Goal: Task Accomplishment & Management: Manage account settings

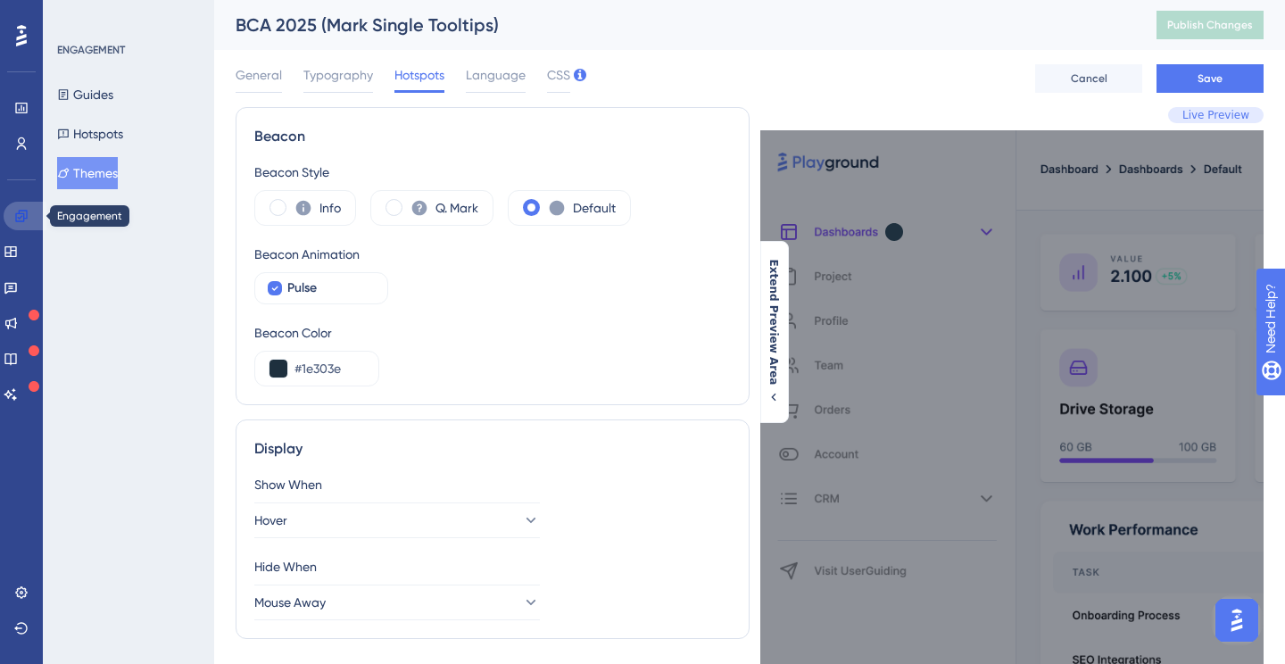
click at [19, 220] on icon at bounding box center [21, 216] width 14 height 14
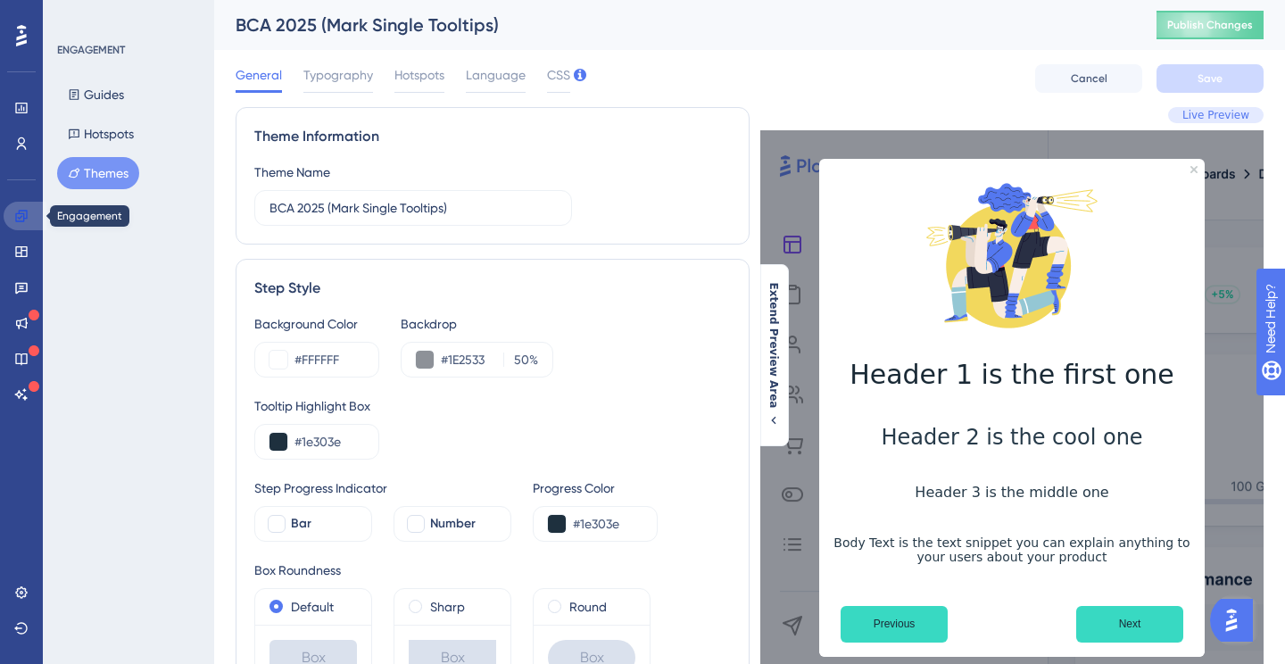
click at [13, 218] on link at bounding box center [25, 216] width 43 height 29
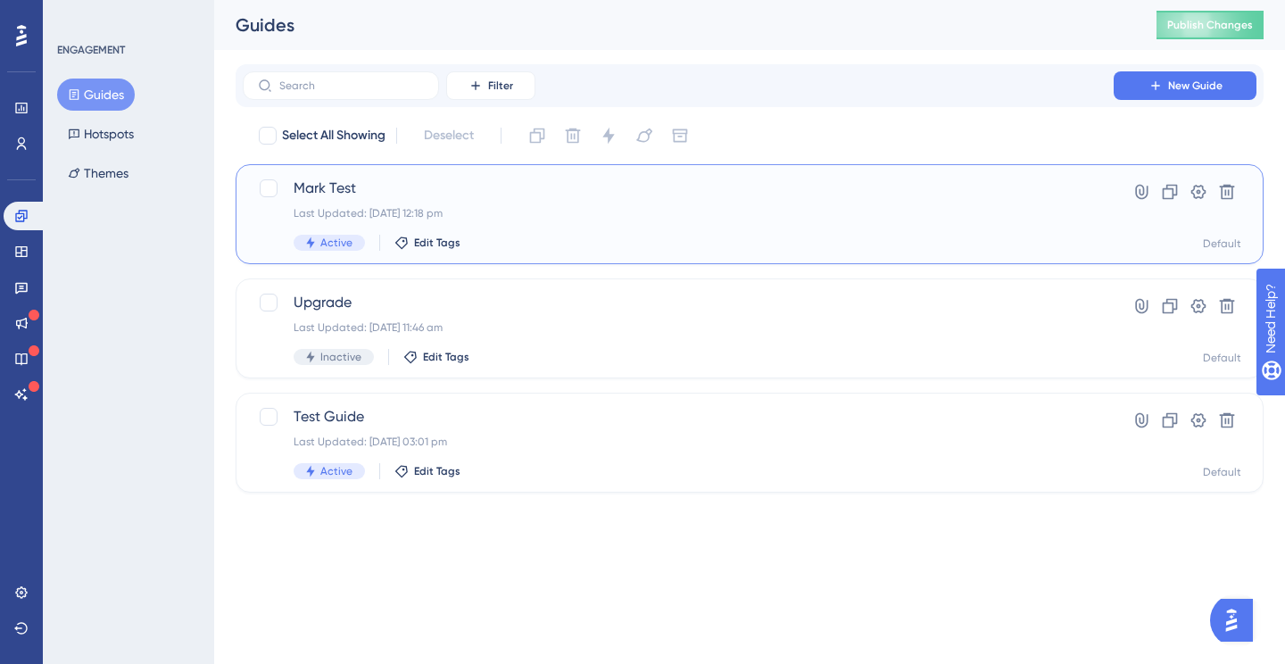
click at [600, 223] on div "Mark Test Last Updated: 11 Sept 2025 12:18 pm Active Edit Tags" at bounding box center [678, 214] width 769 height 73
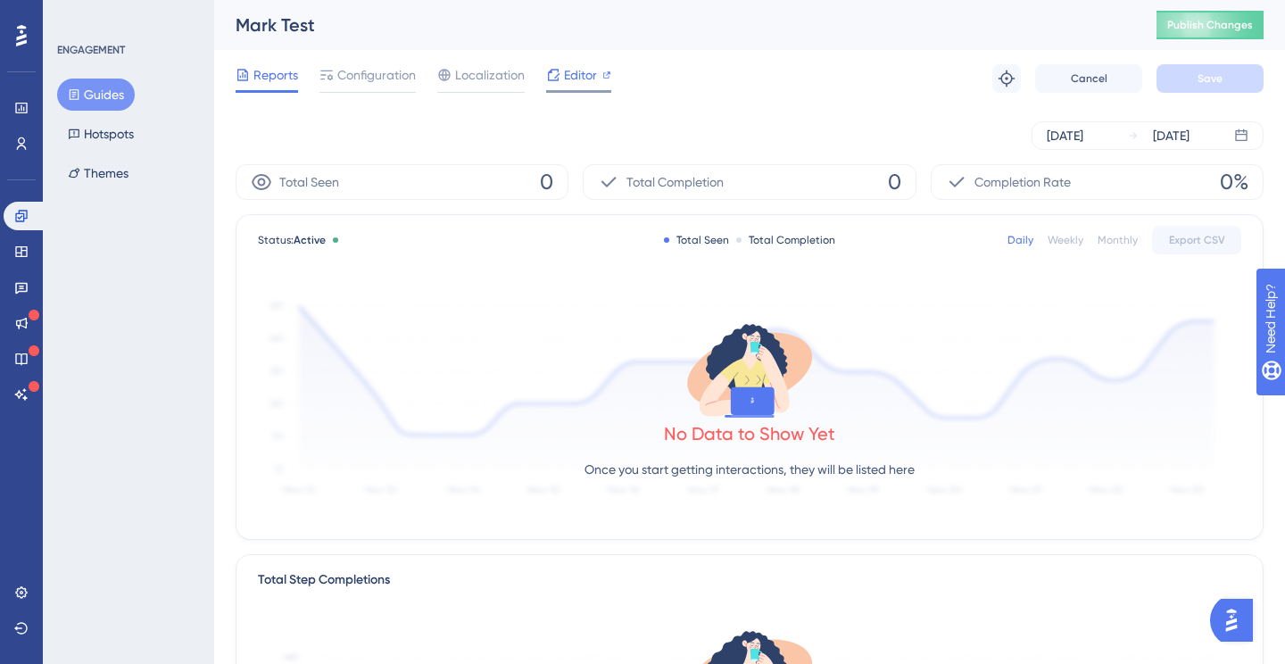
click at [572, 75] on span "Editor" at bounding box center [580, 74] width 33 height 21
click at [1185, 24] on span "Publish Changes" at bounding box center [1210, 25] width 86 height 14
click at [1180, 28] on span "Publish Changes" at bounding box center [1210, 25] width 86 height 14
click at [375, 76] on span "Configuration" at bounding box center [376, 74] width 79 height 21
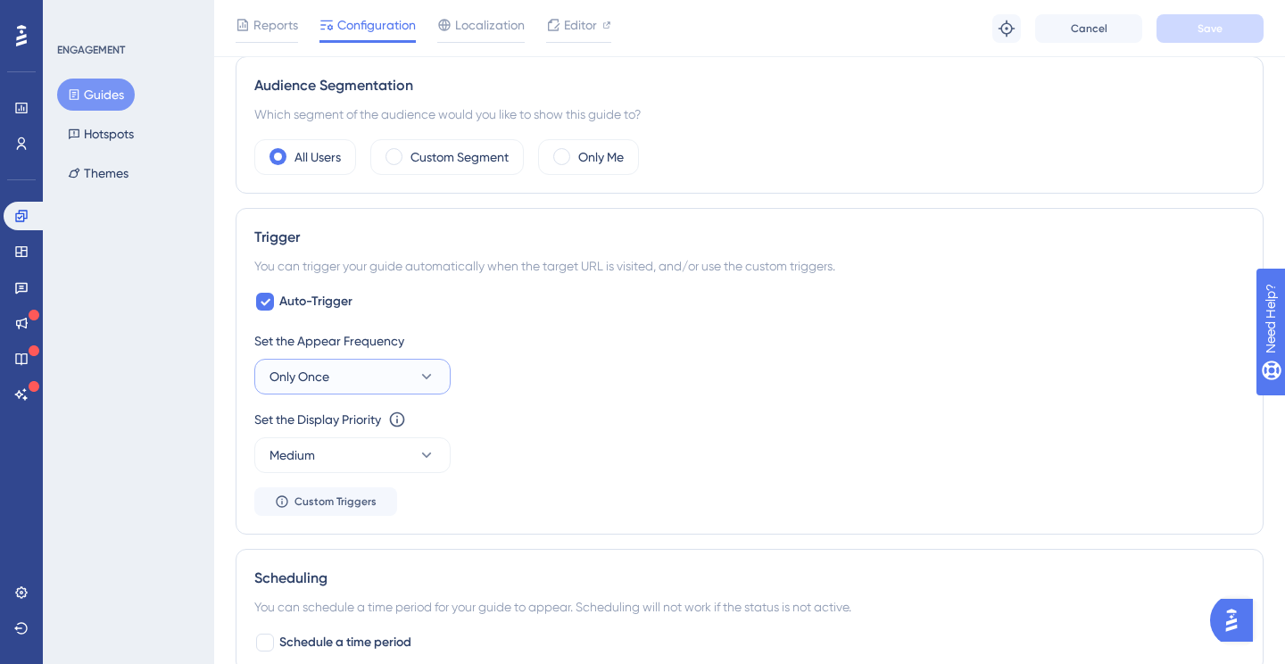
click at [351, 377] on button "Only Once" at bounding box center [352, 377] width 196 height 36
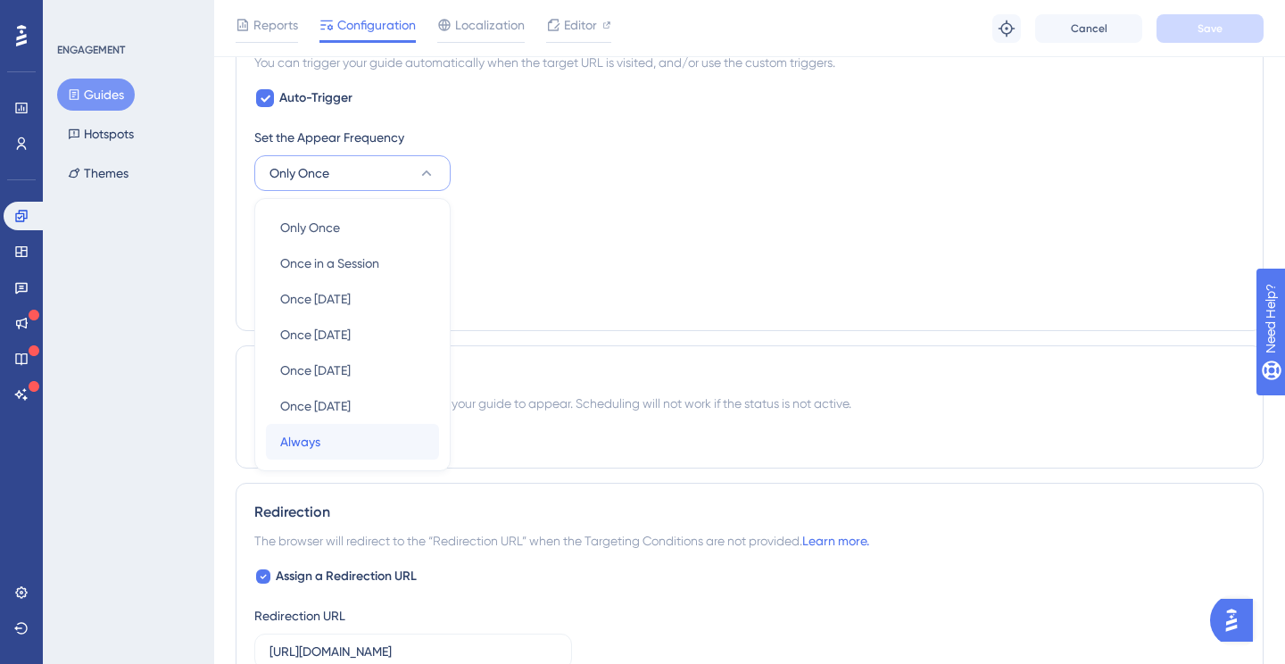
click at [336, 432] on div "Always Always" at bounding box center [352, 442] width 145 height 36
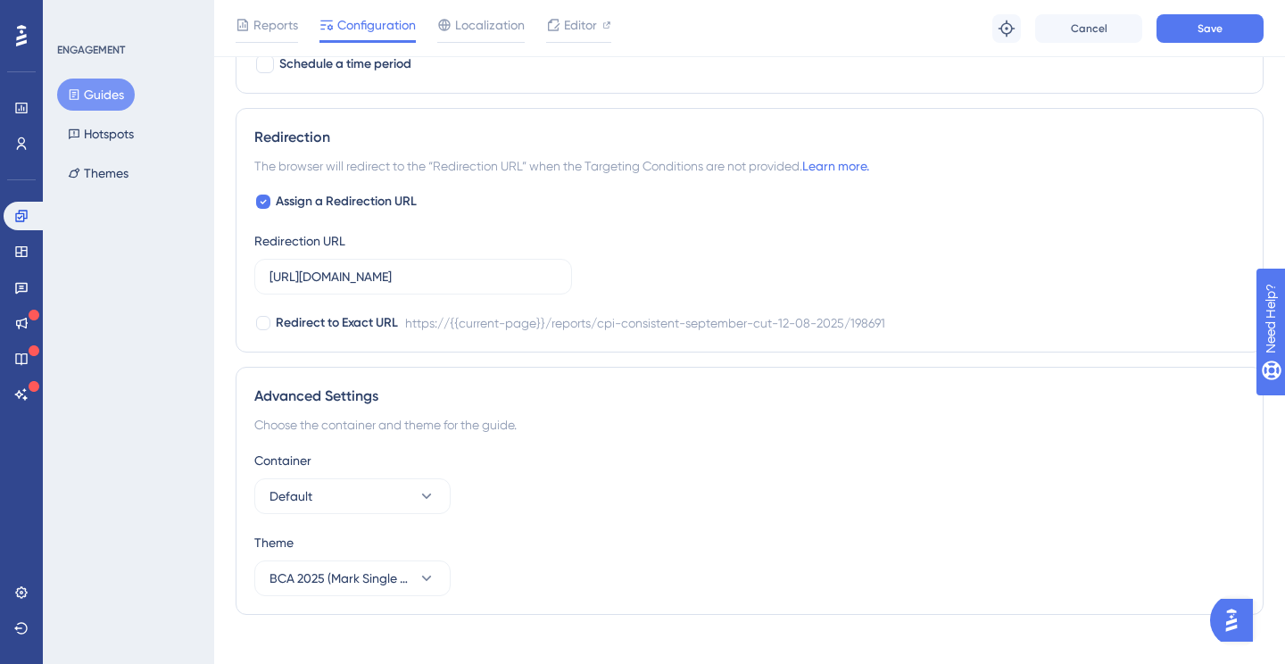
scroll to position [1422, 0]
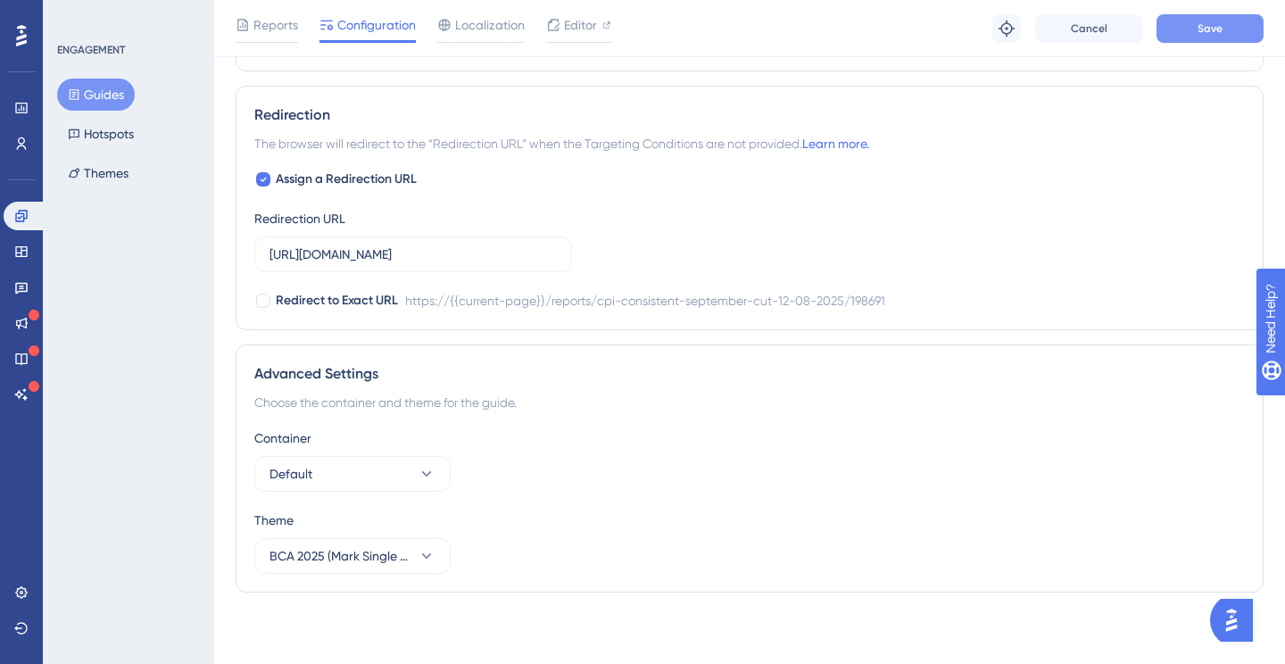
click at [1183, 31] on button "Save" at bounding box center [1209, 28] width 107 height 29
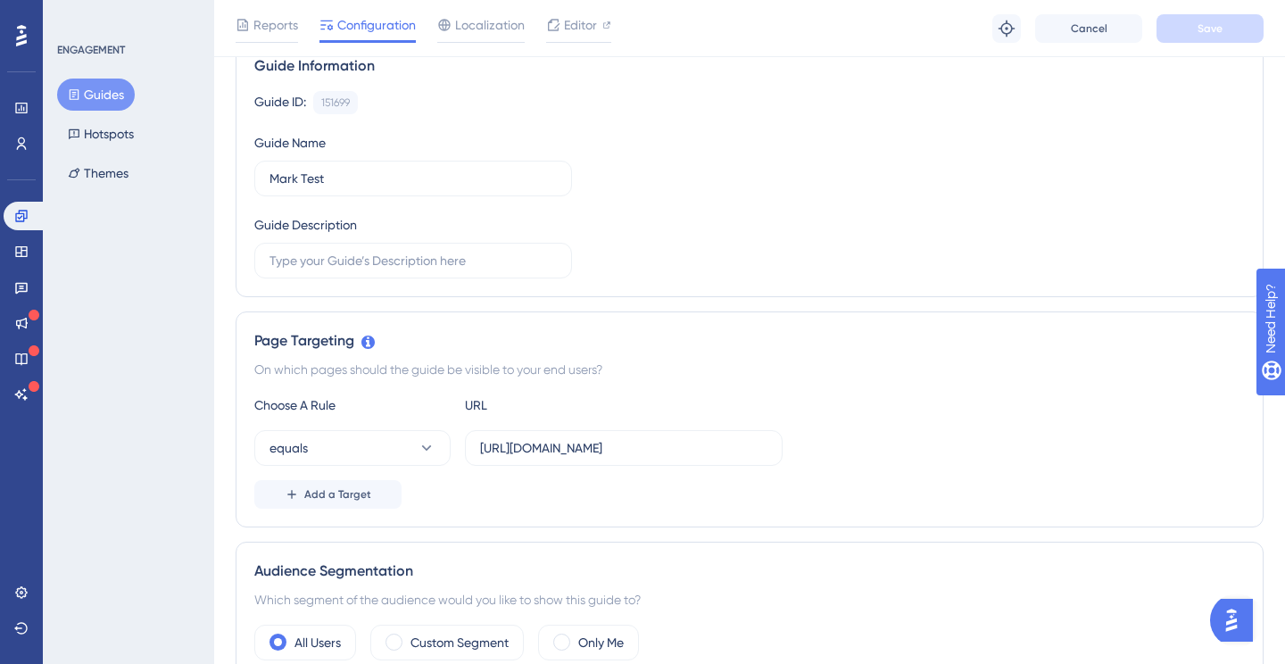
scroll to position [0, 0]
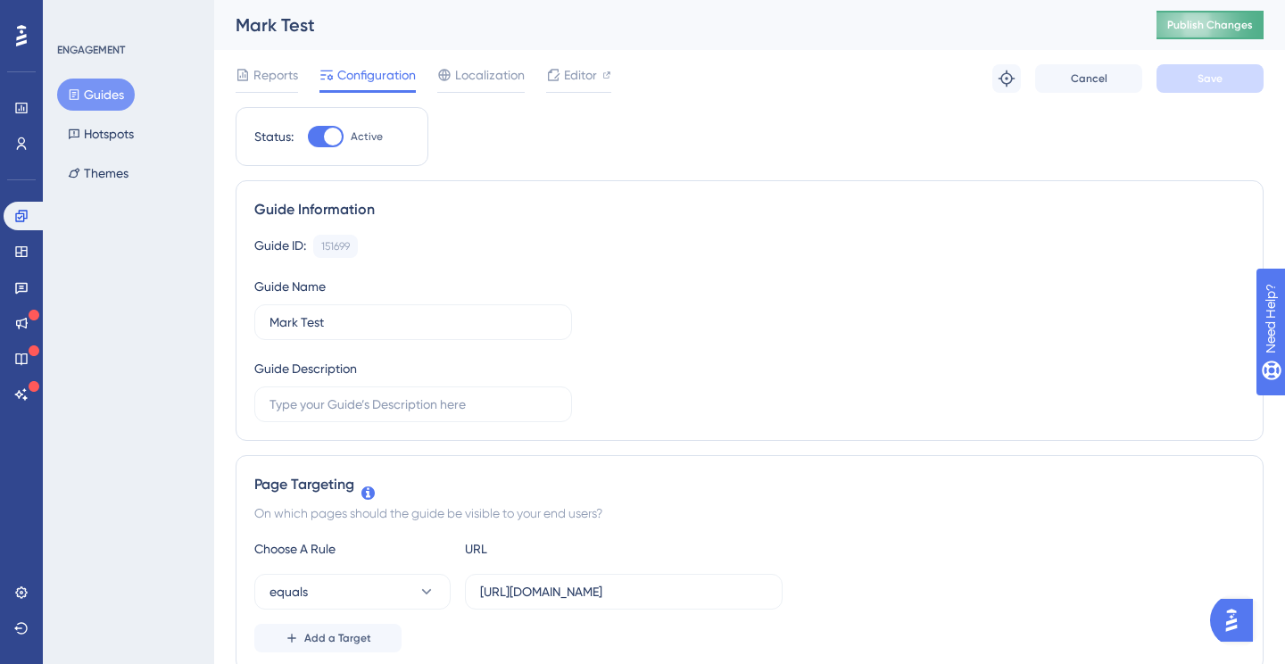
click at [1171, 21] on span "Publish Changes" at bounding box center [1210, 25] width 86 height 14
click at [574, 72] on span "Editor" at bounding box center [580, 74] width 33 height 21
click at [99, 98] on button "Guides" at bounding box center [96, 95] width 78 height 32
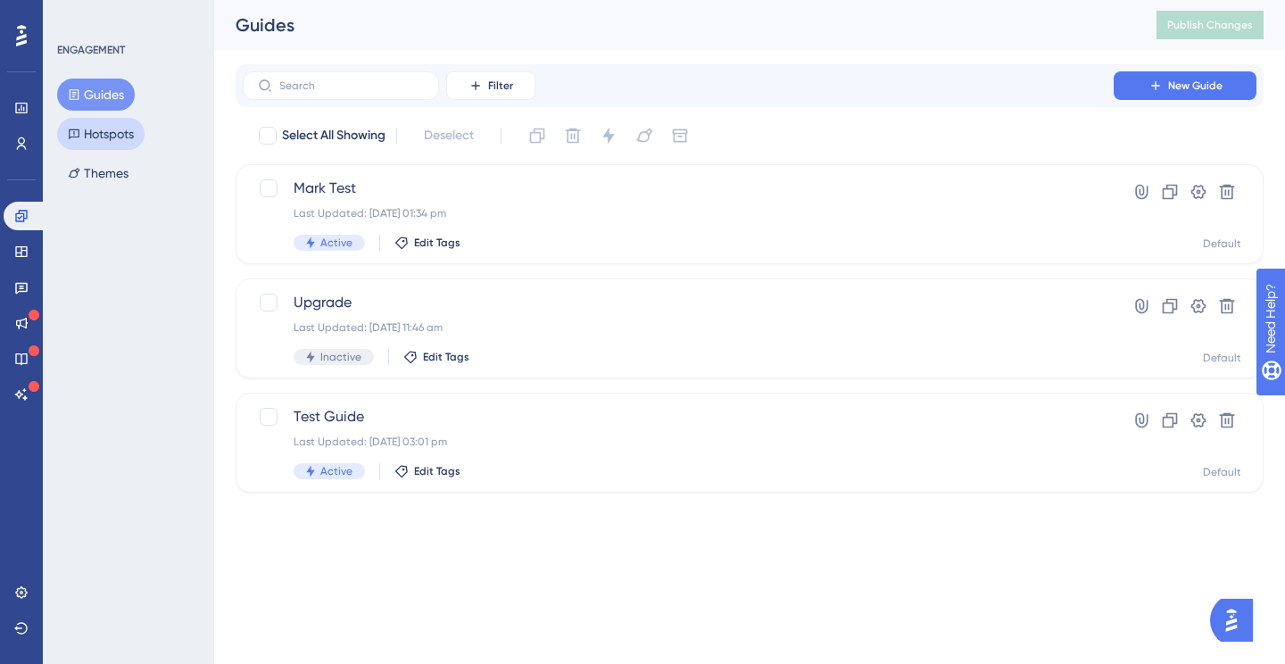
click at [109, 130] on button "Hotspots" at bounding box center [100, 134] width 87 height 32
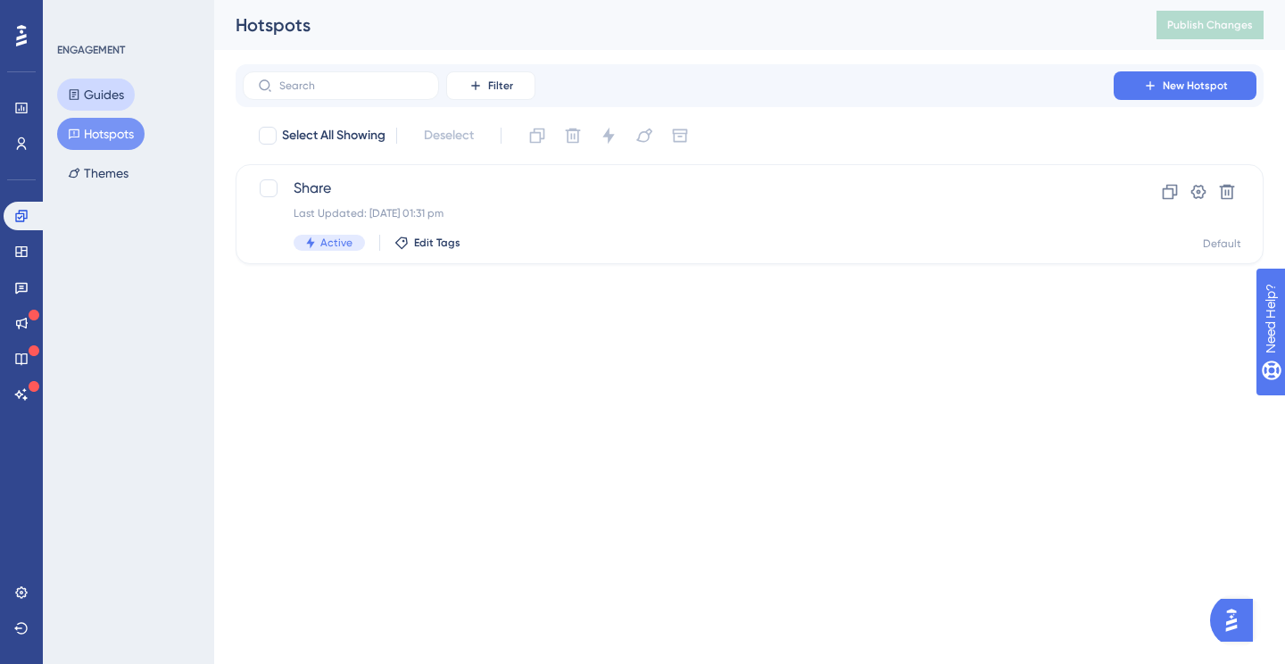
click at [120, 104] on button "Guides" at bounding box center [96, 95] width 78 height 32
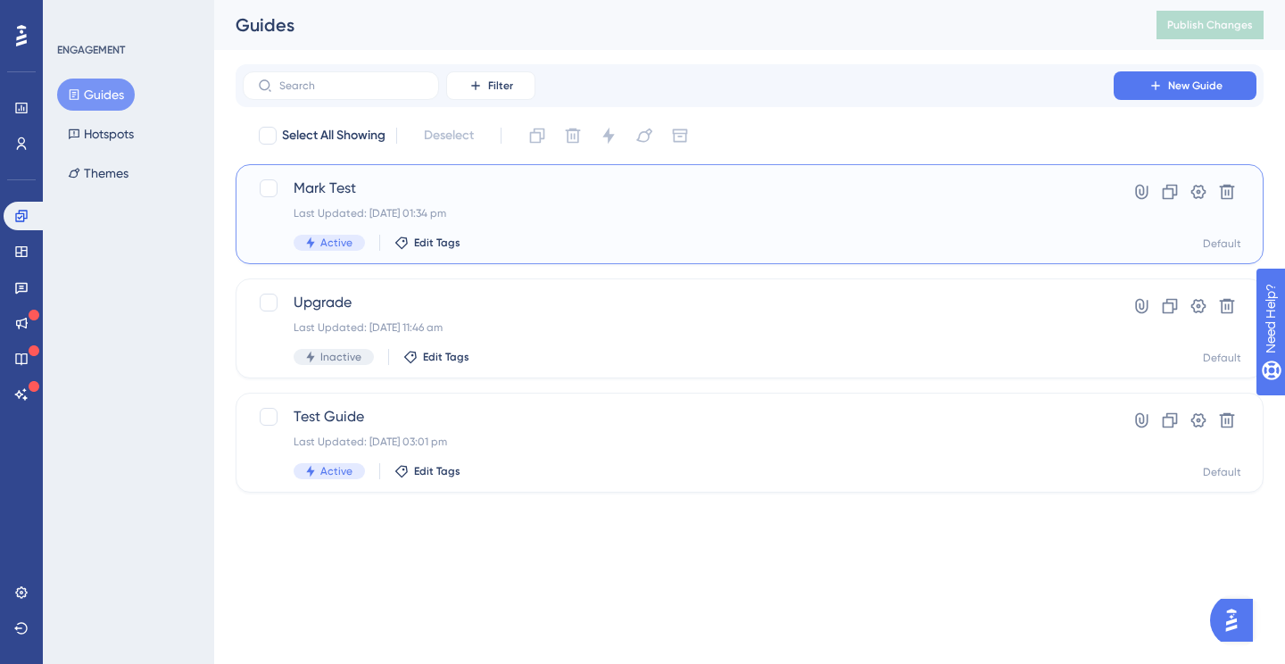
click at [491, 211] on div "Last Updated: 11 Sept 2025 01:34 pm" at bounding box center [678, 213] width 769 height 14
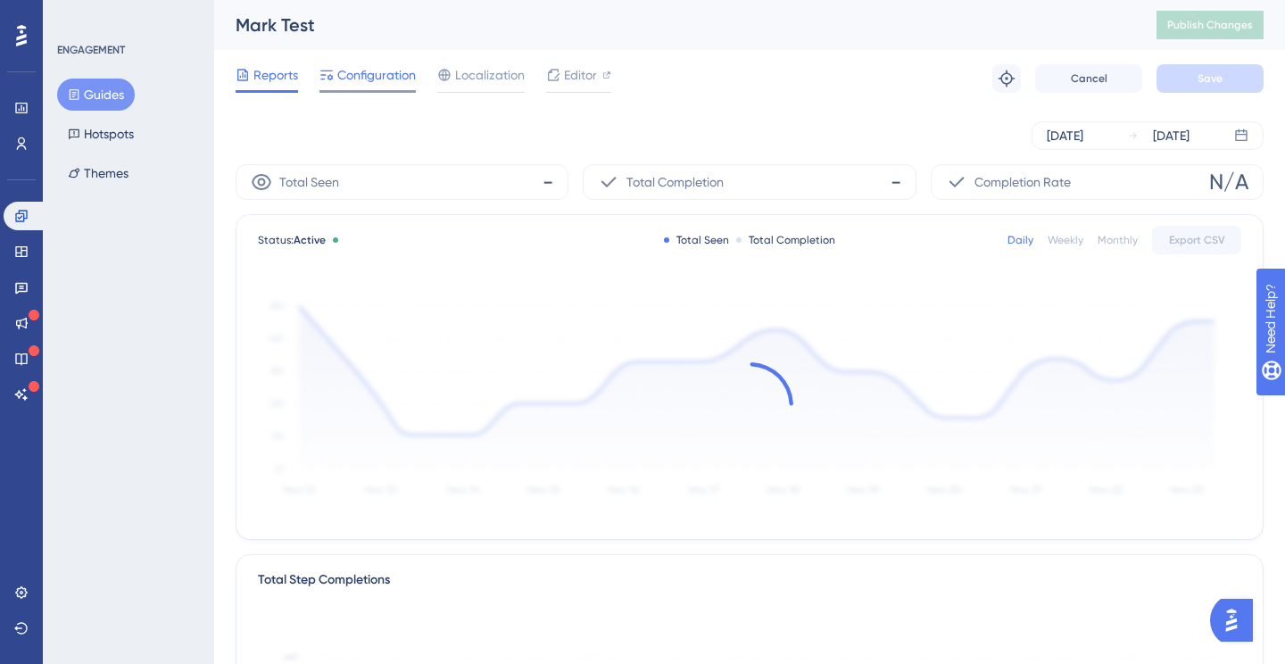
click at [393, 68] on span "Configuration" at bounding box center [376, 74] width 79 height 21
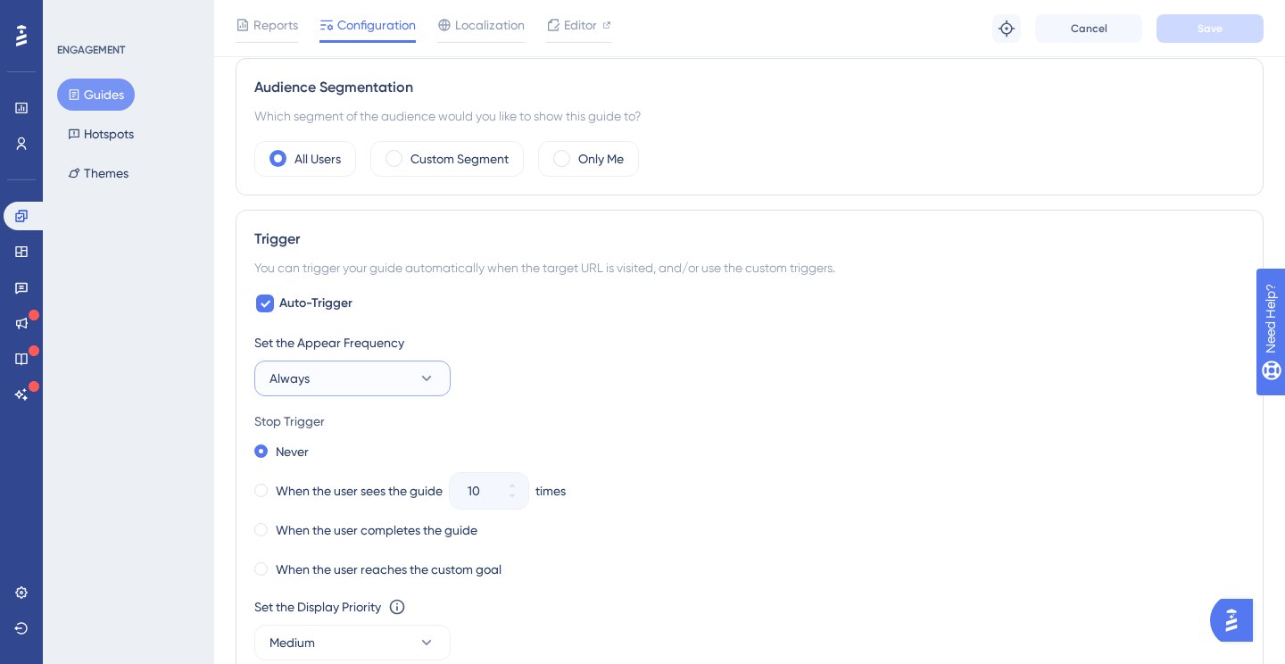
click at [400, 382] on button "Always" at bounding box center [352, 379] width 196 height 36
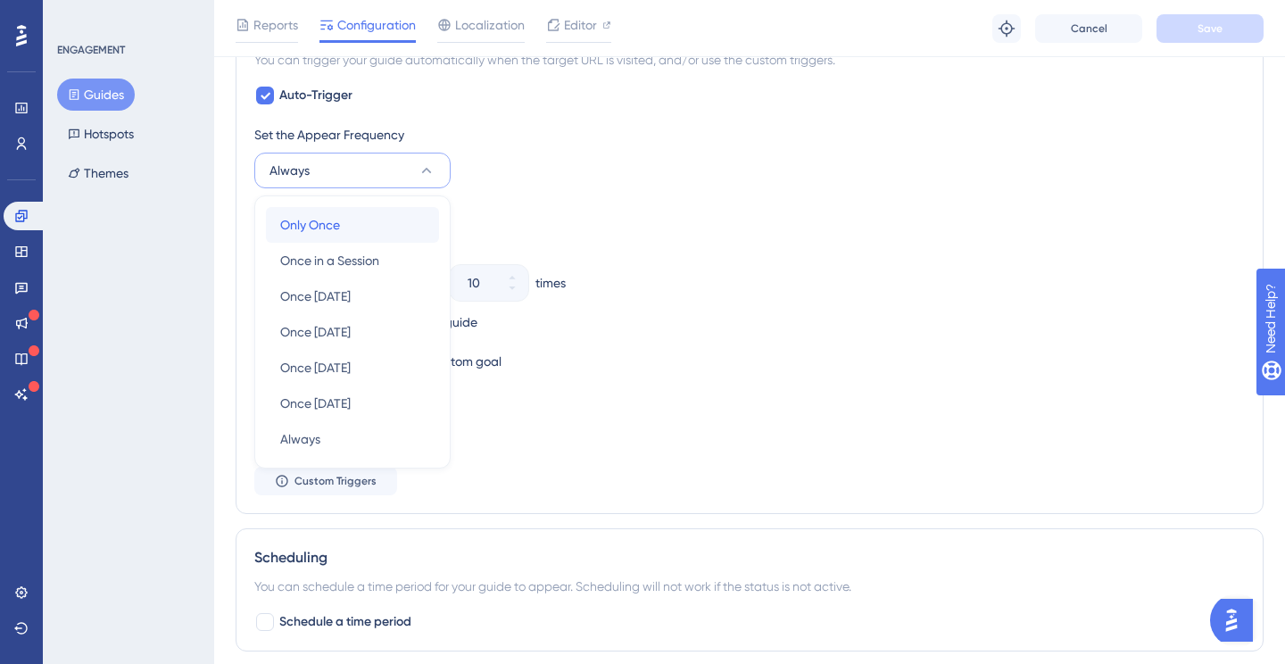
click at [360, 228] on div "Only Once Only Once" at bounding box center [352, 225] width 145 height 36
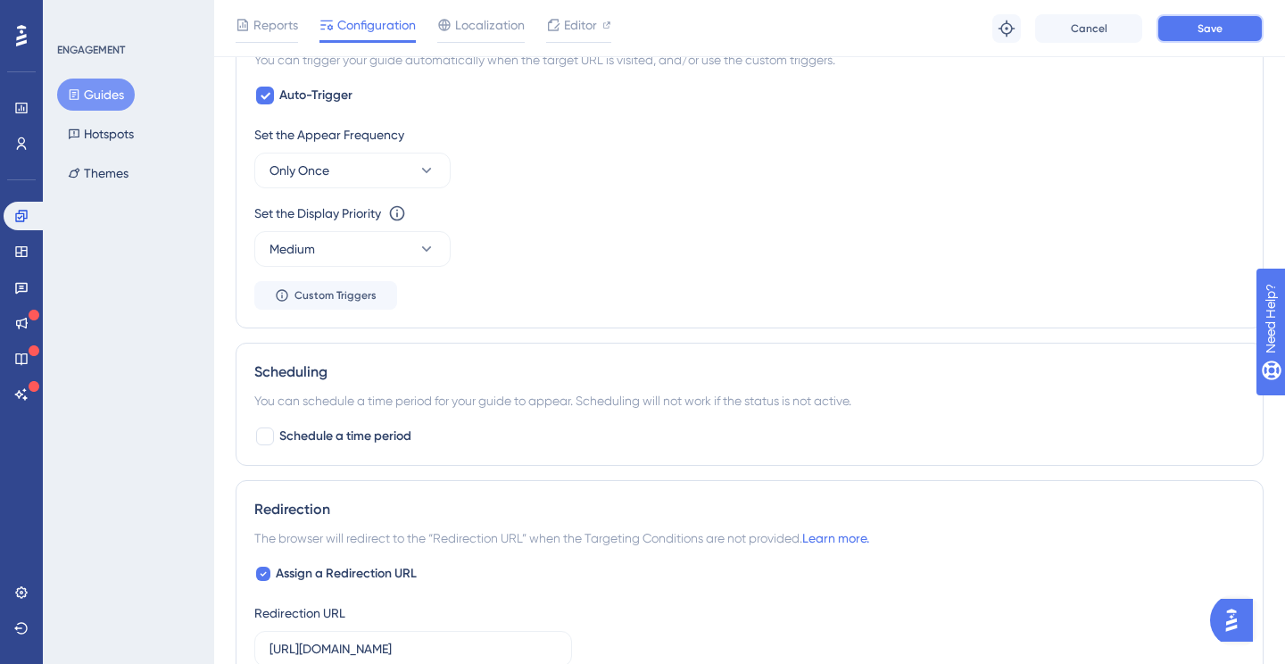
click at [1187, 25] on button "Save" at bounding box center [1209, 28] width 107 height 29
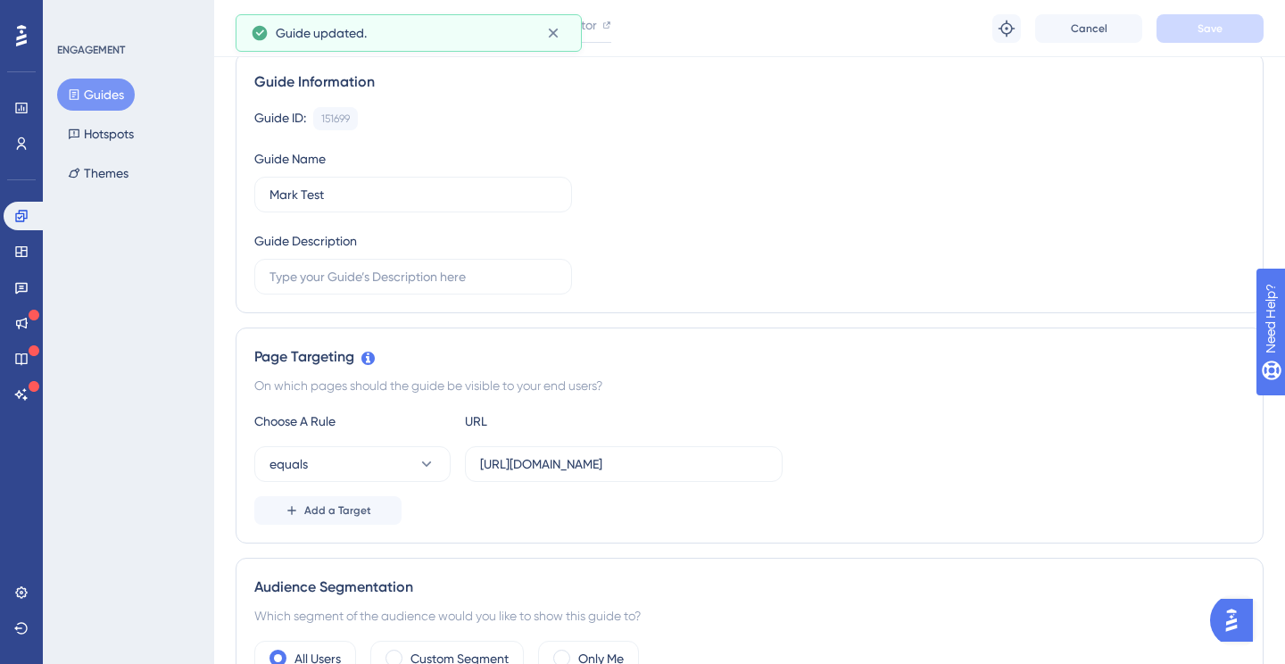
scroll to position [0, 0]
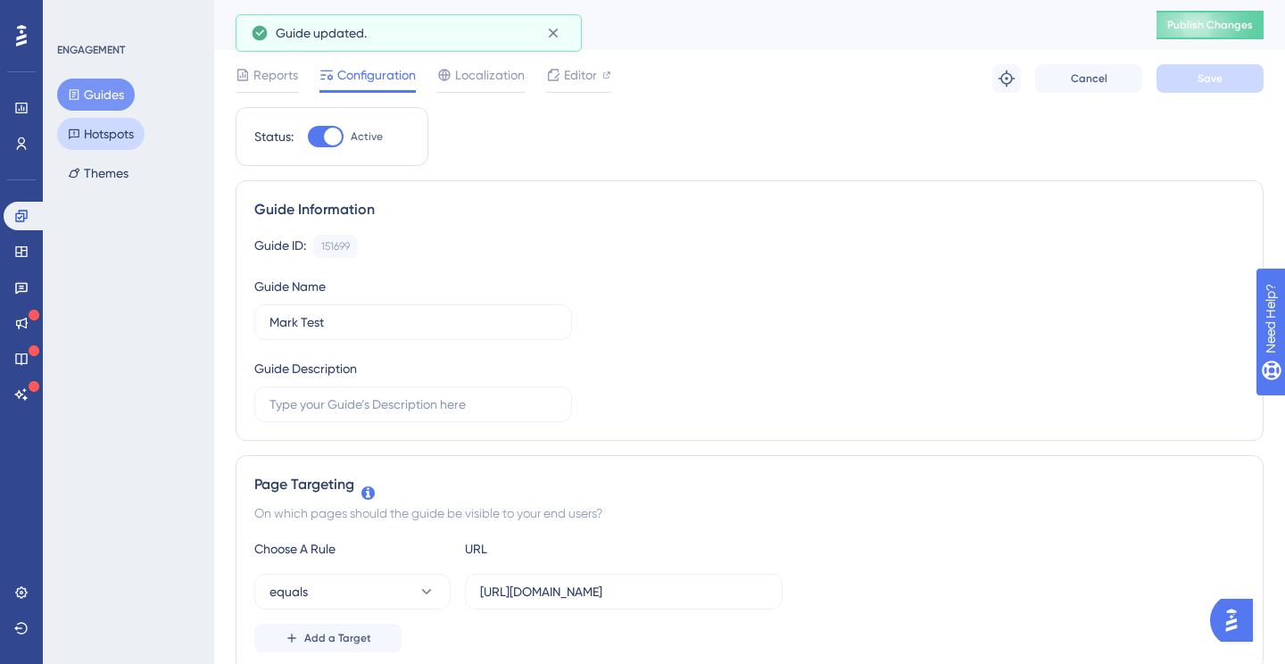
click at [111, 137] on button "Hotspots" at bounding box center [100, 134] width 87 height 32
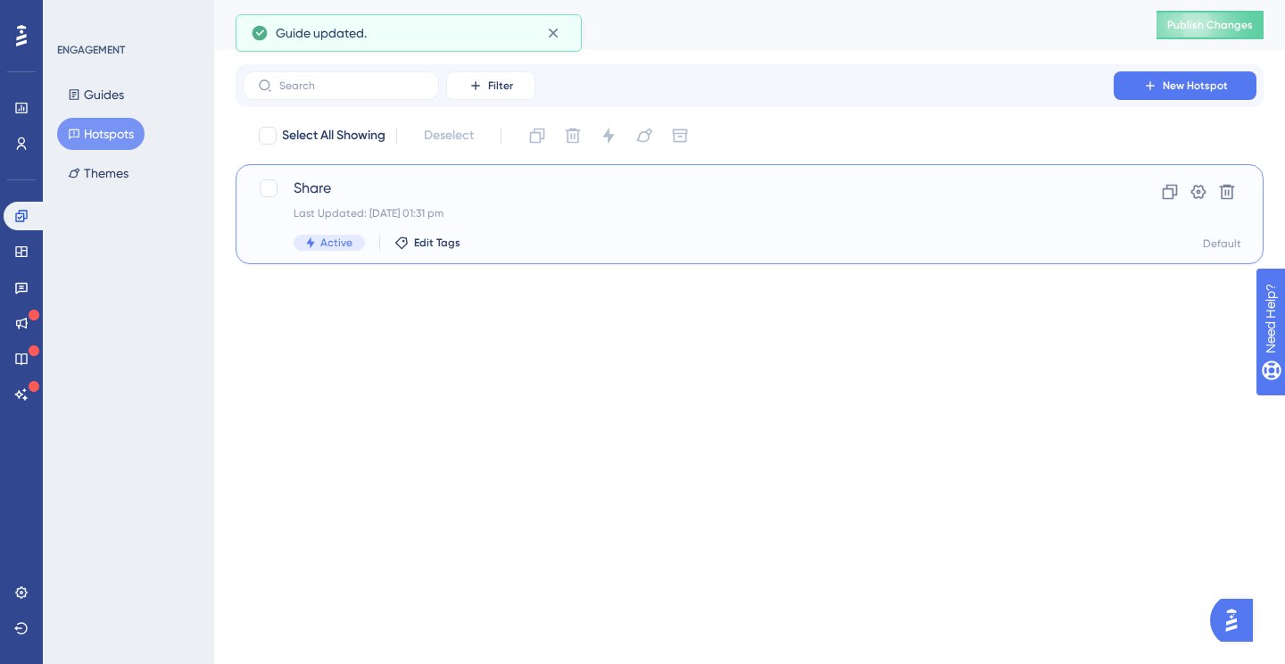
click at [510, 192] on span "Share" at bounding box center [678, 188] width 769 height 21
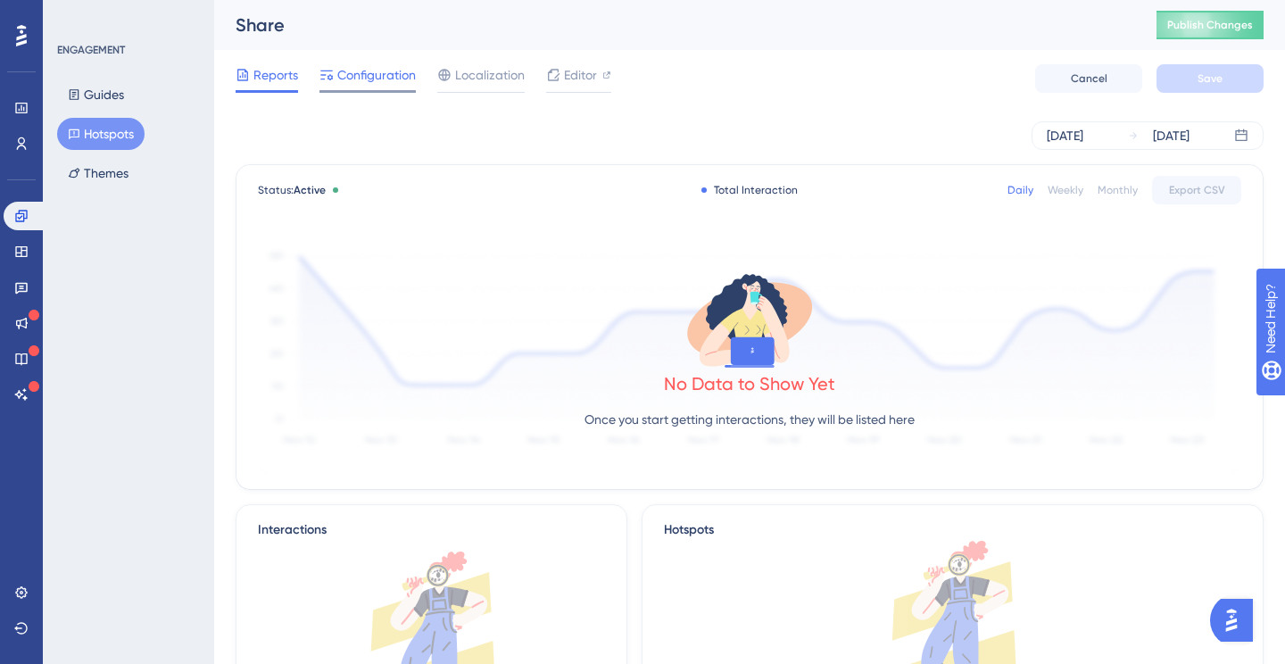
click at [350, 72] on span "Configuration" at bounding box center [376, 74] width 79 height 21
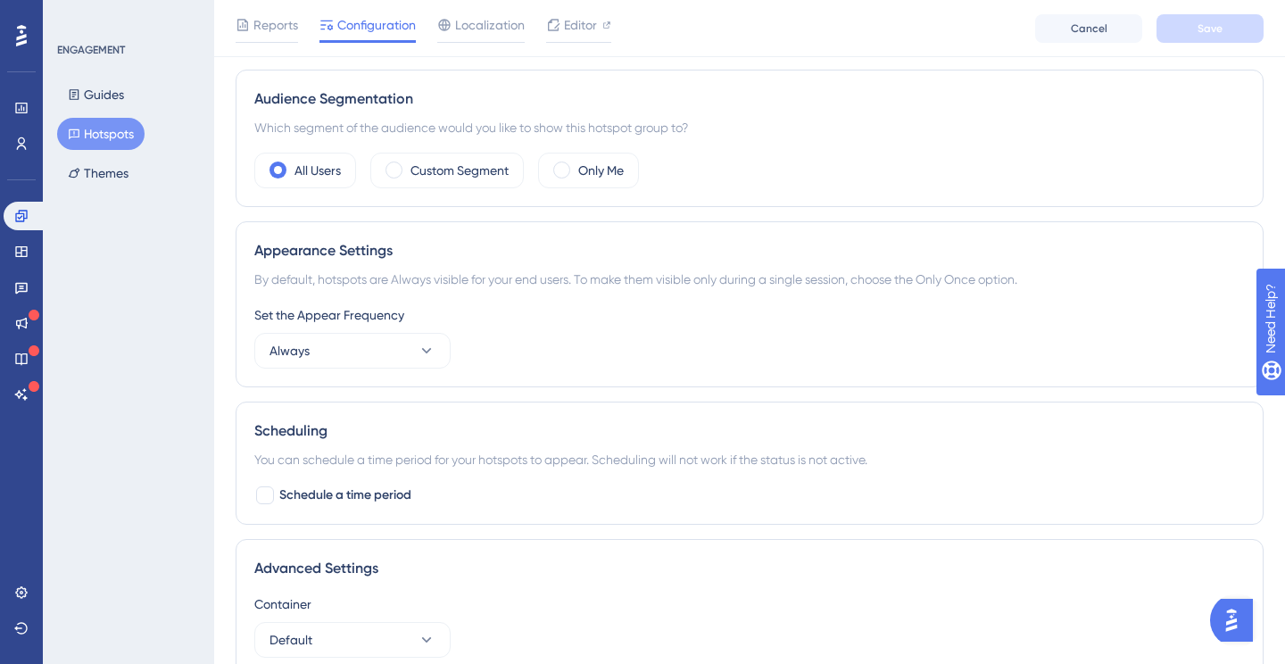
scroll to position [556, 0]
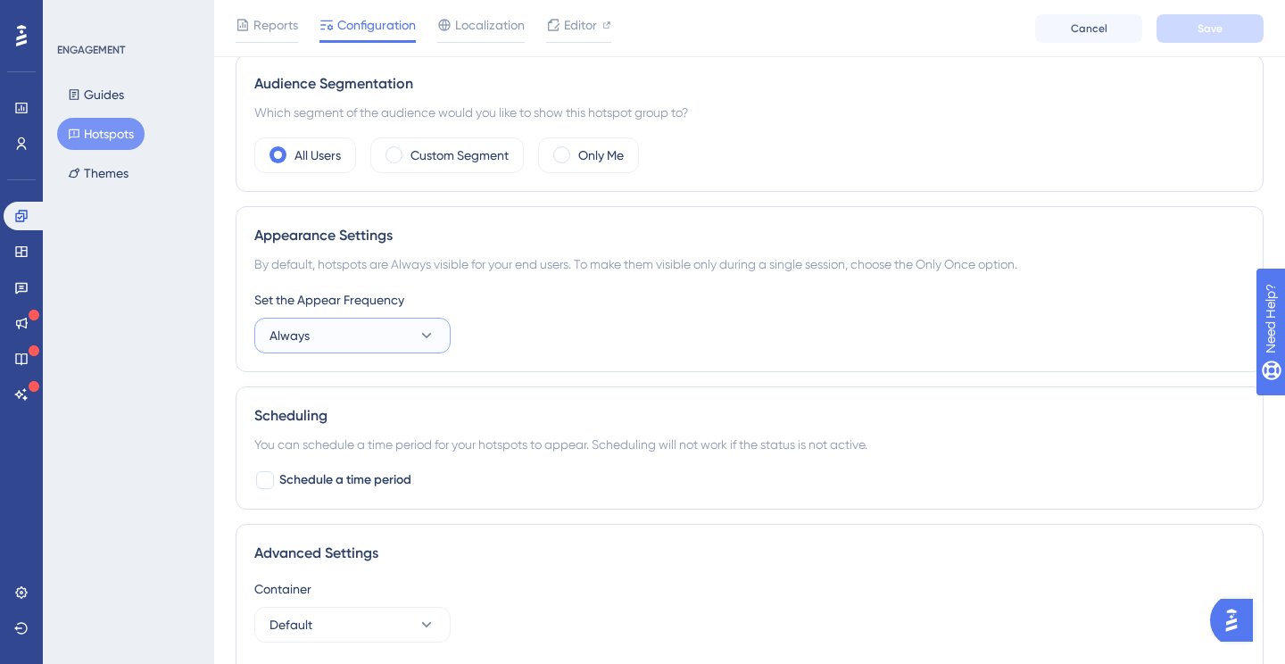
click at [378, 340] on button "Always" at bounding box center [352, 336] width 196 height 36
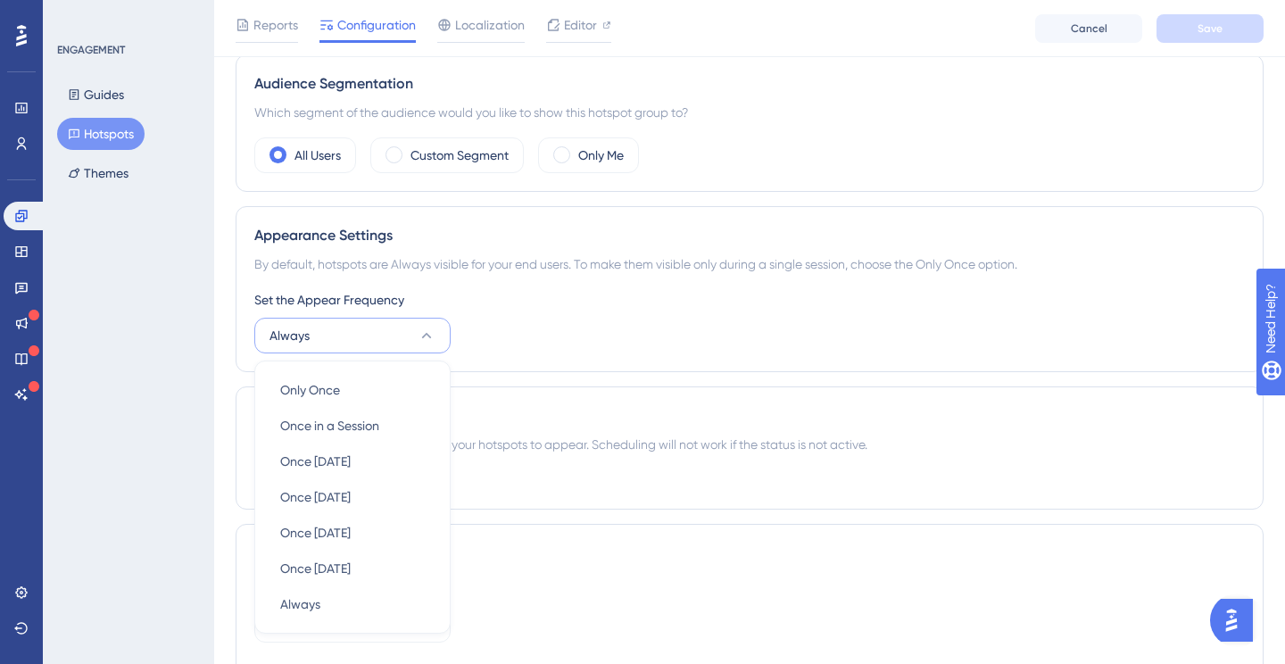
scroll to position [707, 0]
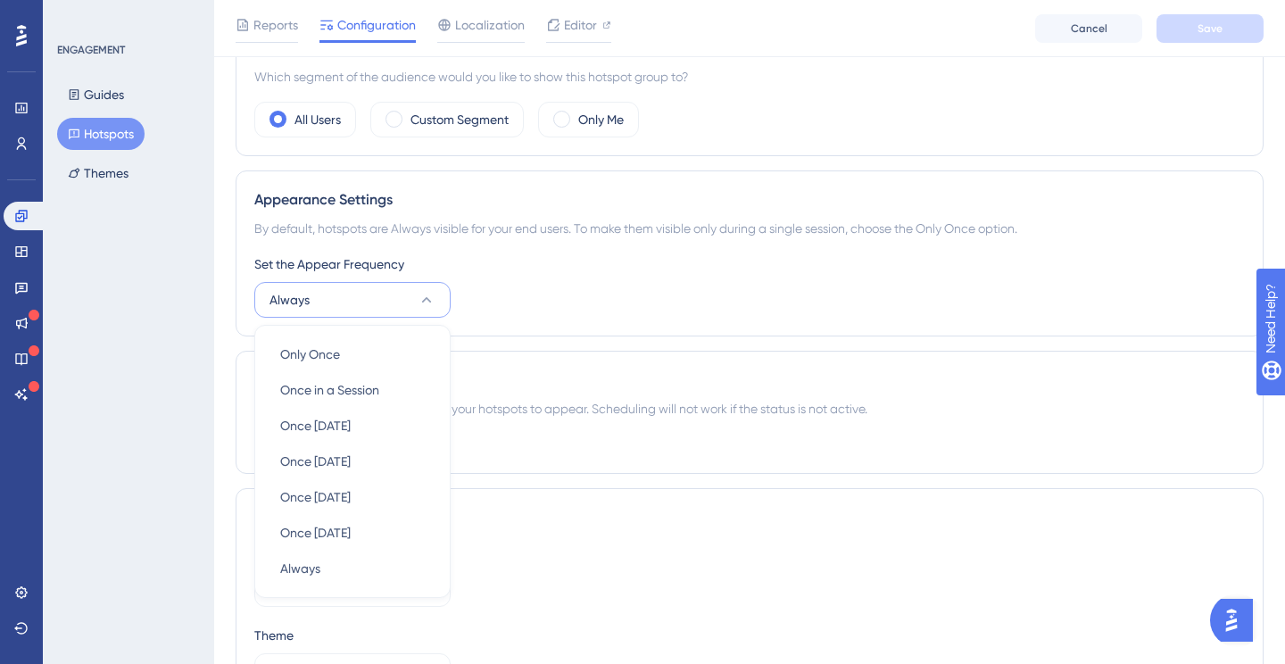
click at [511, 229] on div "By default, hotspots are Always visible for your end users. To make them visibl…" at bounding box center [749, 228] width 990 height 21
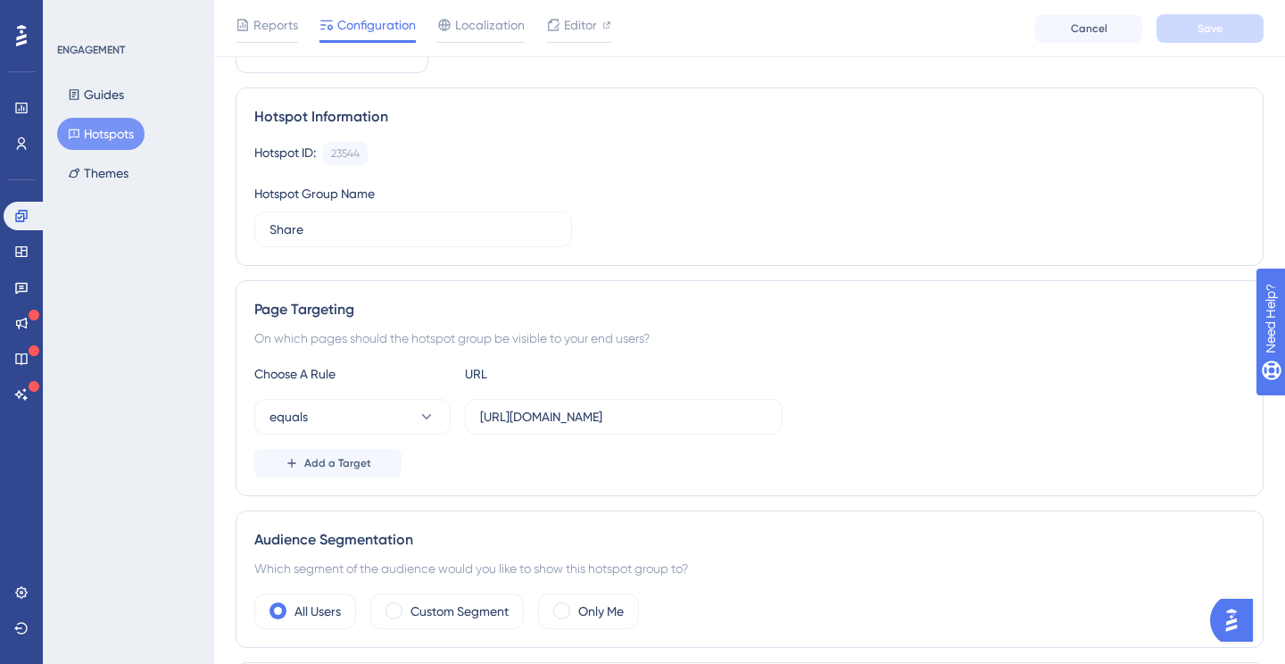
scroll to position [91, 0]
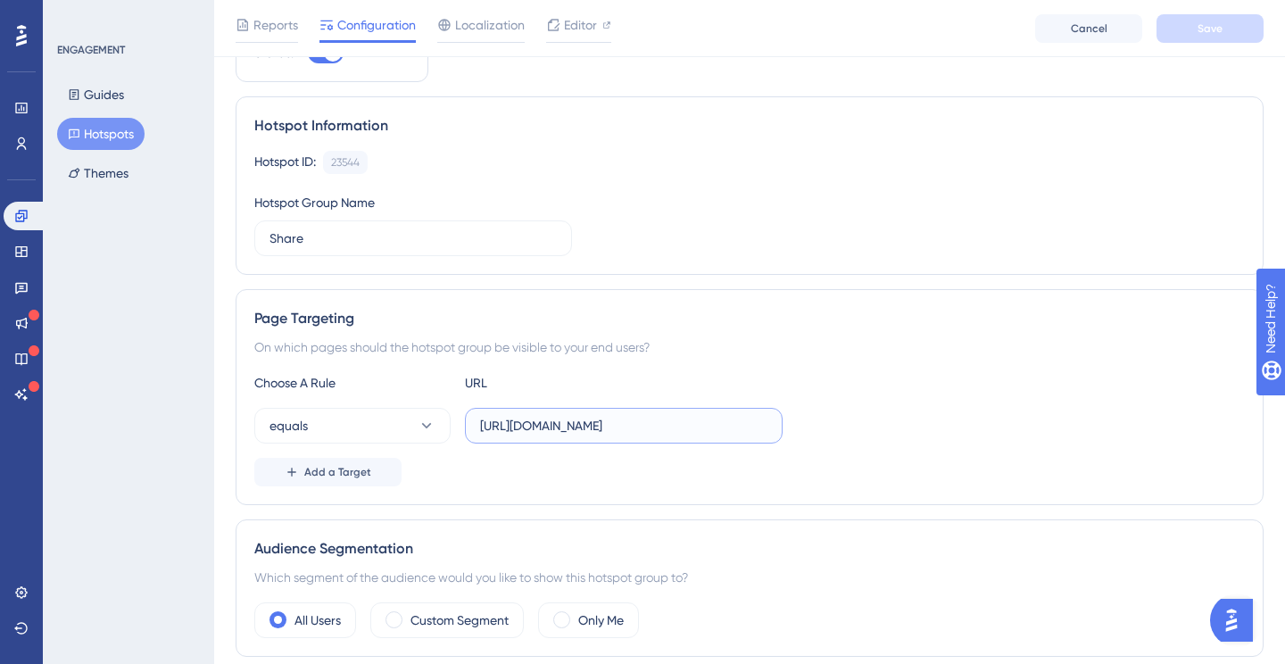
click at [601, 429] on input "[URL][DOMAIN_NAME]" at bounding box center [623, 426] width 287 height 20
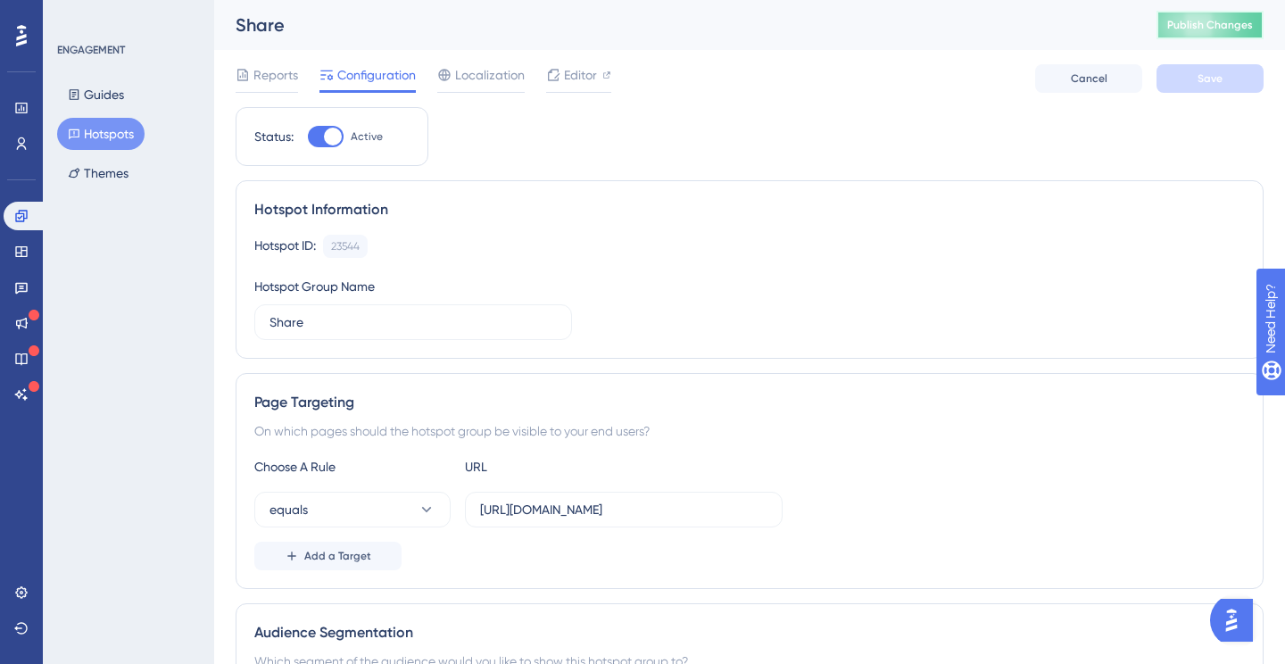
click at [1188, 19] on span "Publish Changes" at bounding box center [1210, 25] width 86 height 14
click at [1192, 19] on span "Publish Changes" at bounding box center [1210, 25] width 86 height 14
click at [461, 74] on span "Localization" at bounding box center [490, 74] width 70 height 21
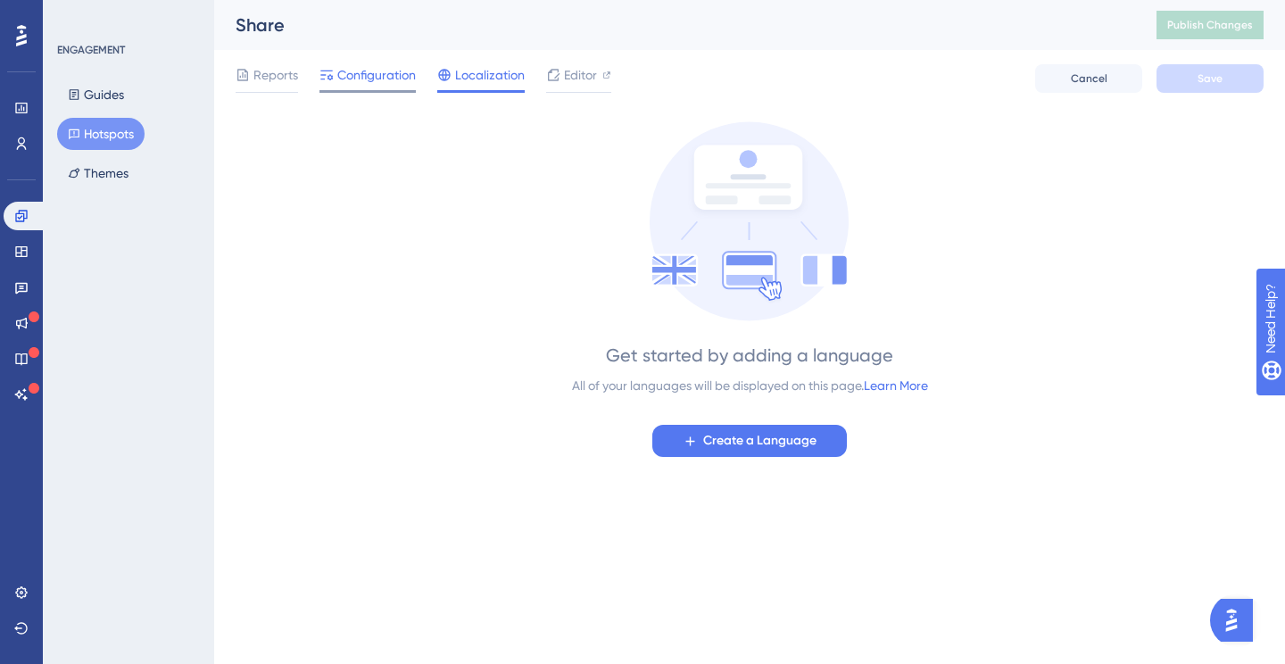
click at [359, 83] on span "Configuration" at bounding box center [376, 74] width 79 height 21
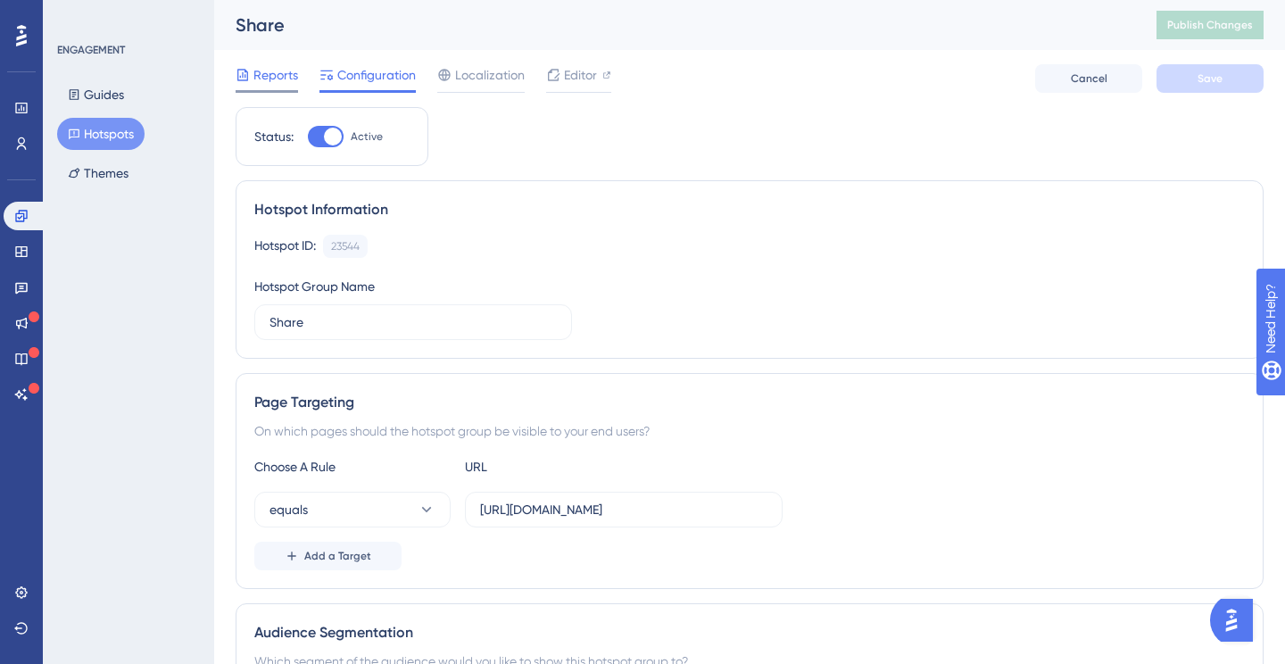
click at [274, 75] on span "Reports" at bounding box center [275, 74] width 45 height 21
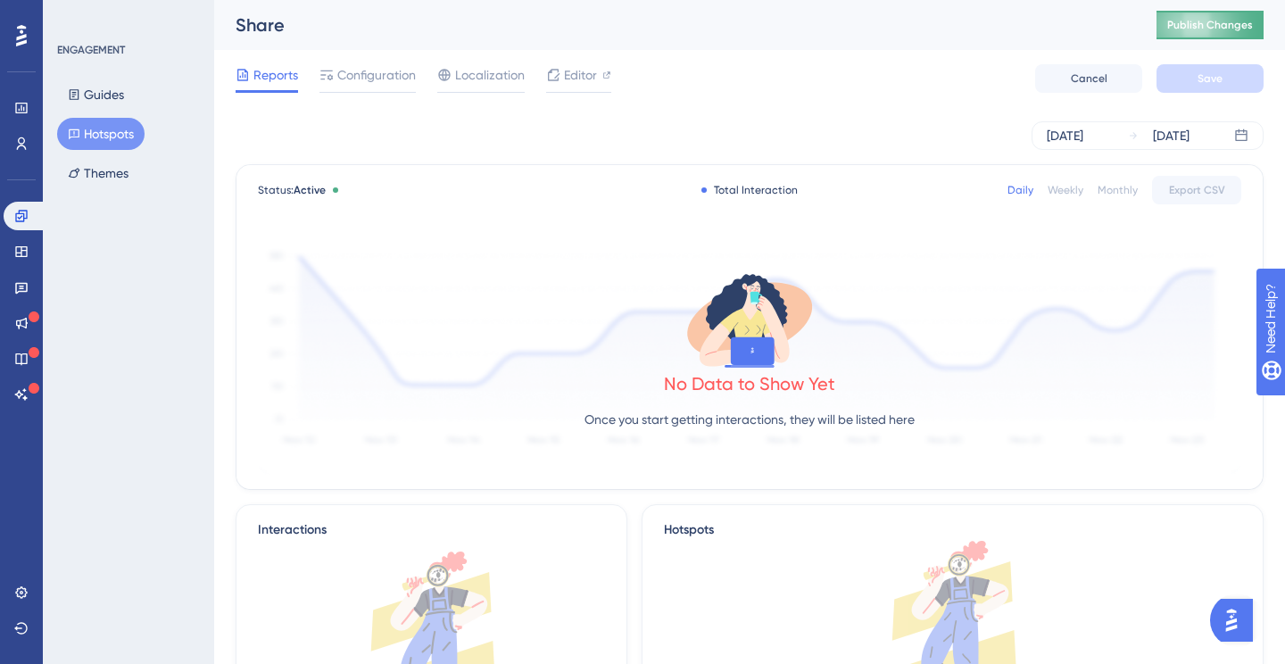
click at [1184, 31] on span "Publish Changes" at bounding box center [1210, 25] width 86 height 14
click at [388, 77] on span "Configuration" at bounding box center [376, 74] width 79 height 21
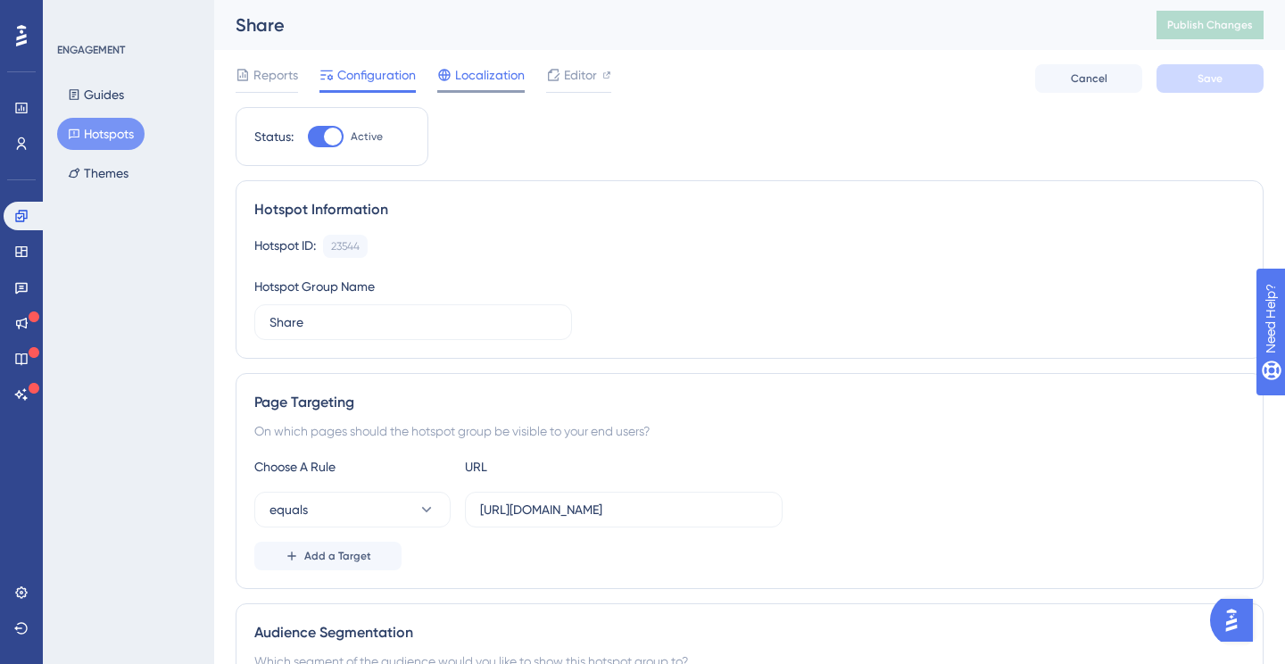
click at [474, 69] on span "Localization" at bounding box center [490, 74] width 70 height 21
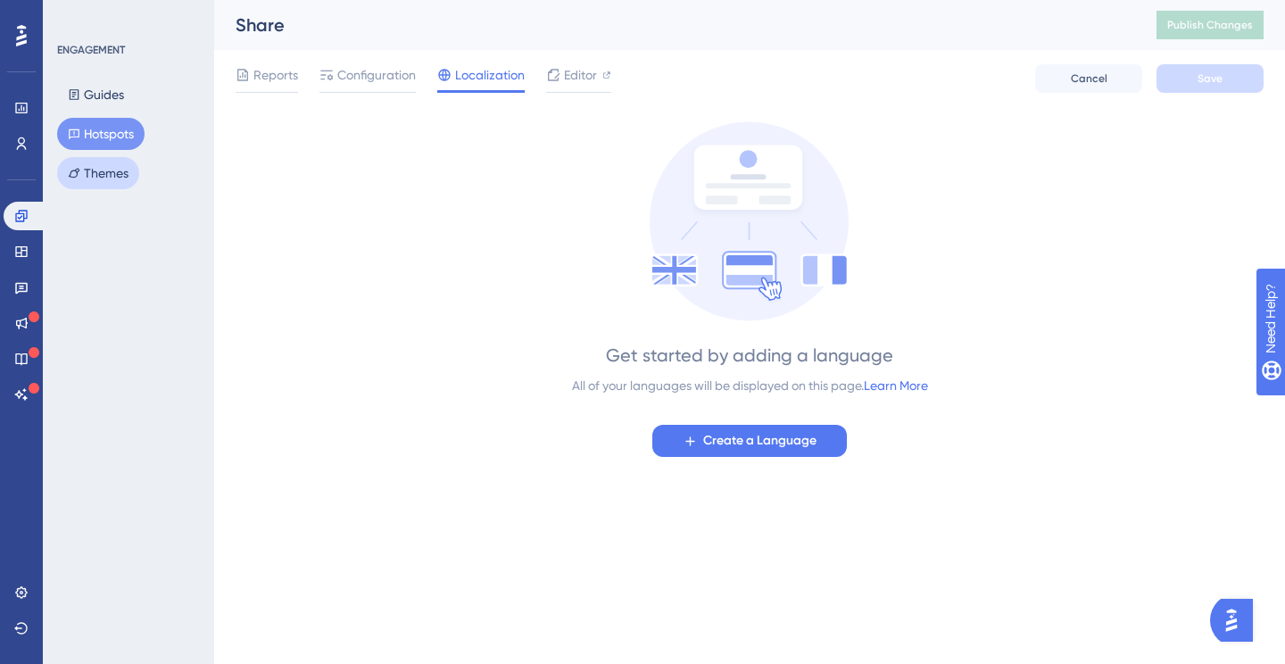
click at [109, 166] on button "Themes" at bounding box center [98, 173] width 82 height 32
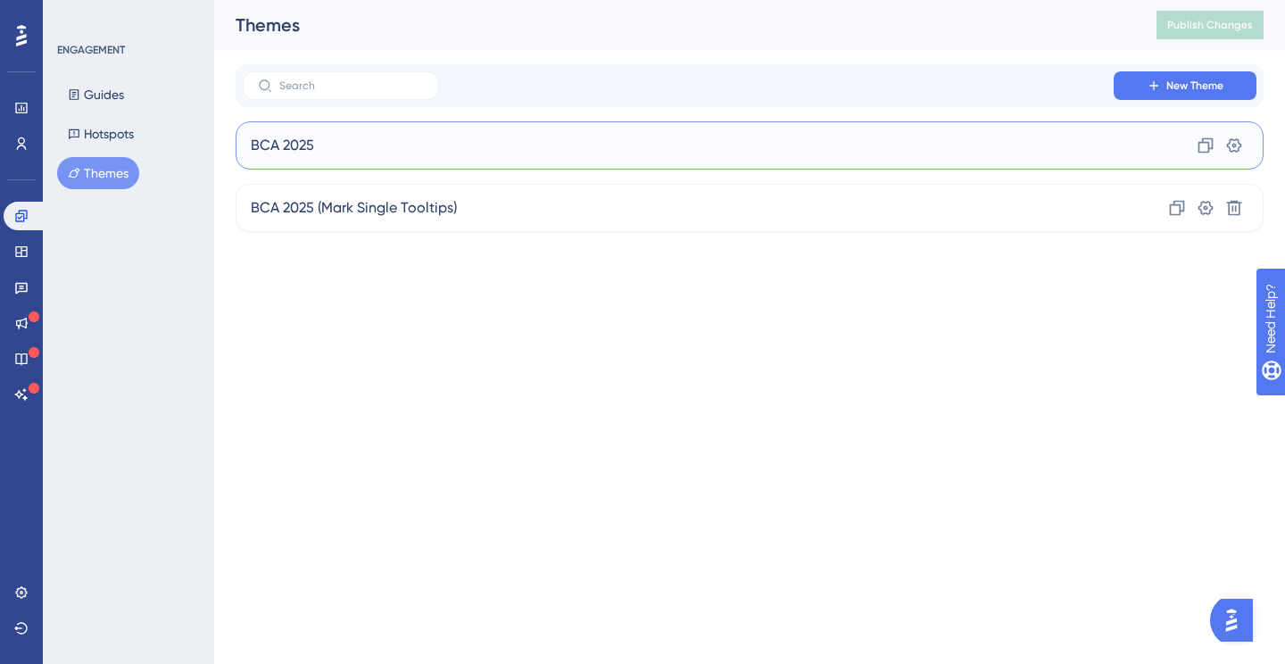
click at [395, 149] on div "BCA 2025 Clone Settings" at bounding box center [750, 145] width 1028 height 48
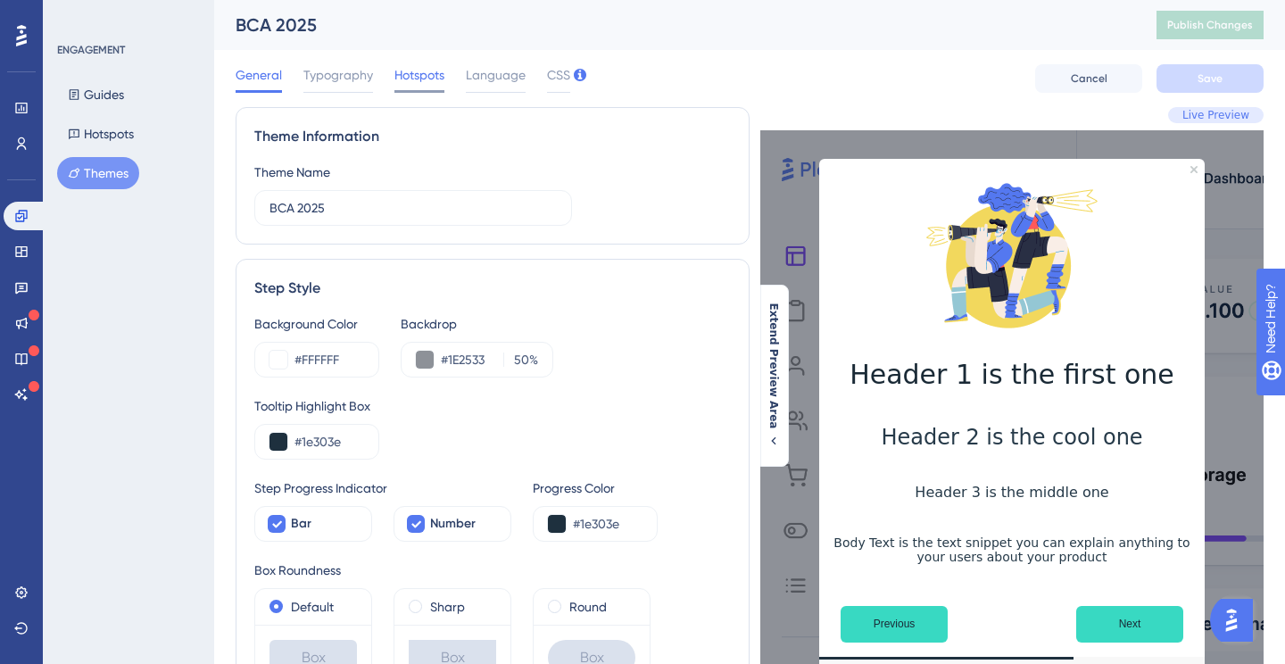
click at [427, 79] on span "Hotspots" at bounding box center [419, 74] width 50 height 21
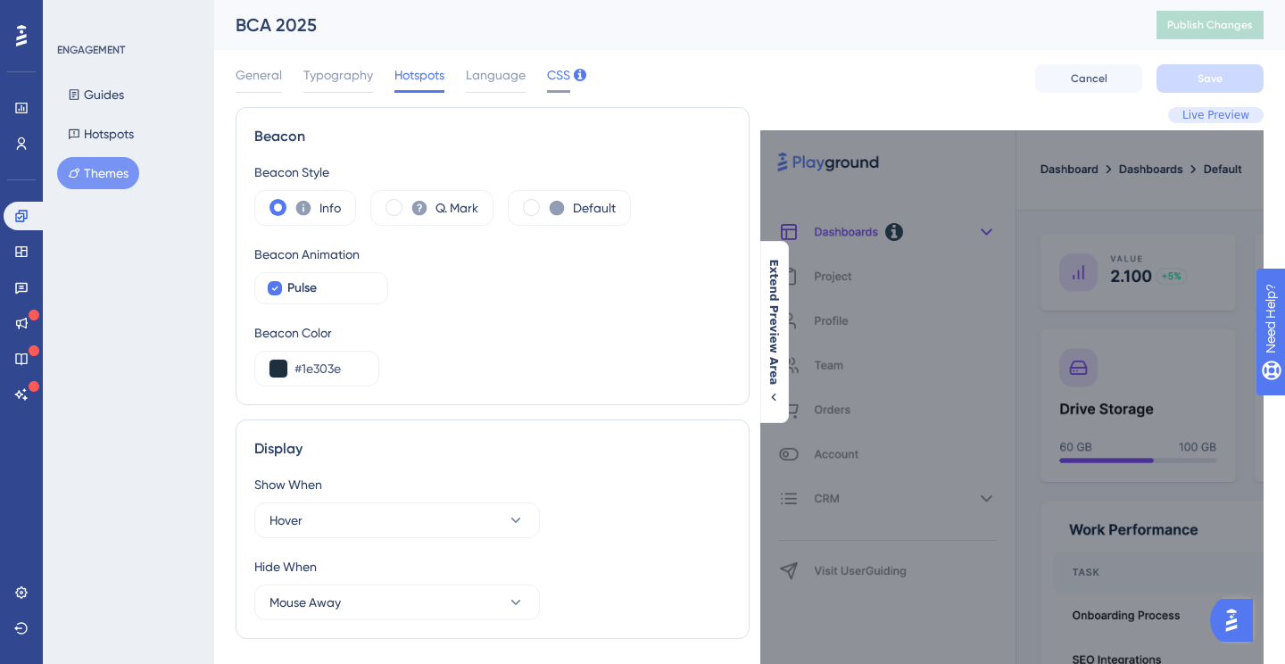
click at [548, 72] on span "CSS" at bounding box center [558, 74] width 23 height 21
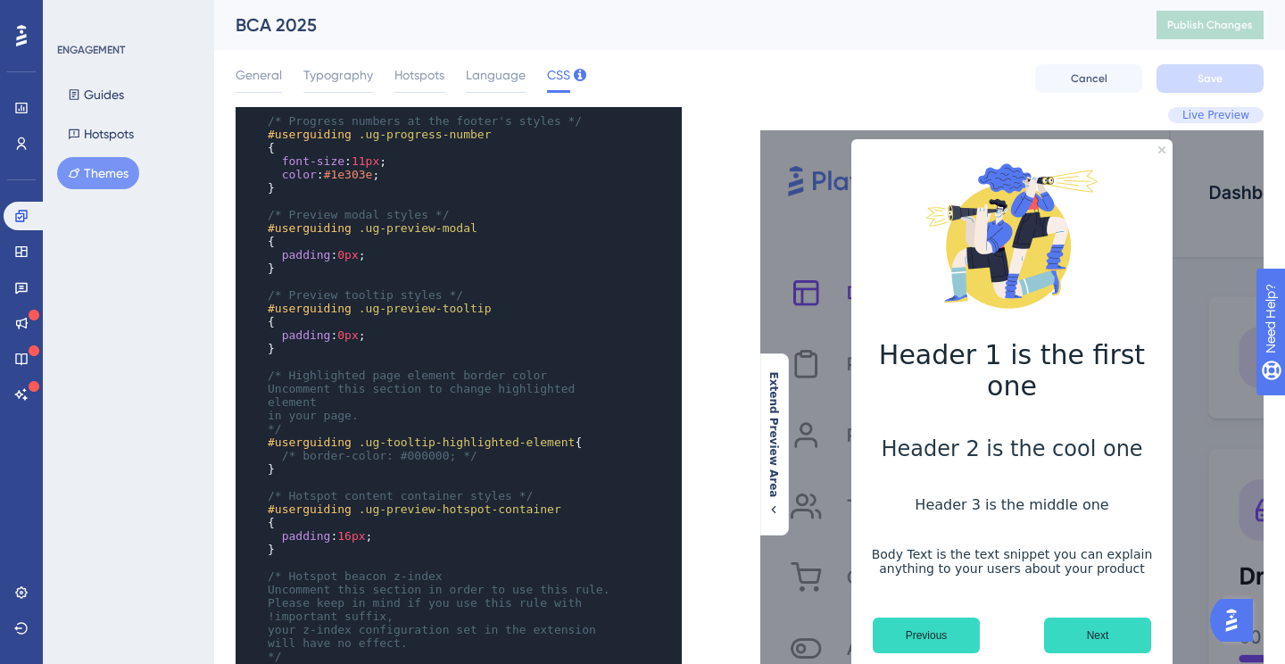
scroll to position [514, 0]
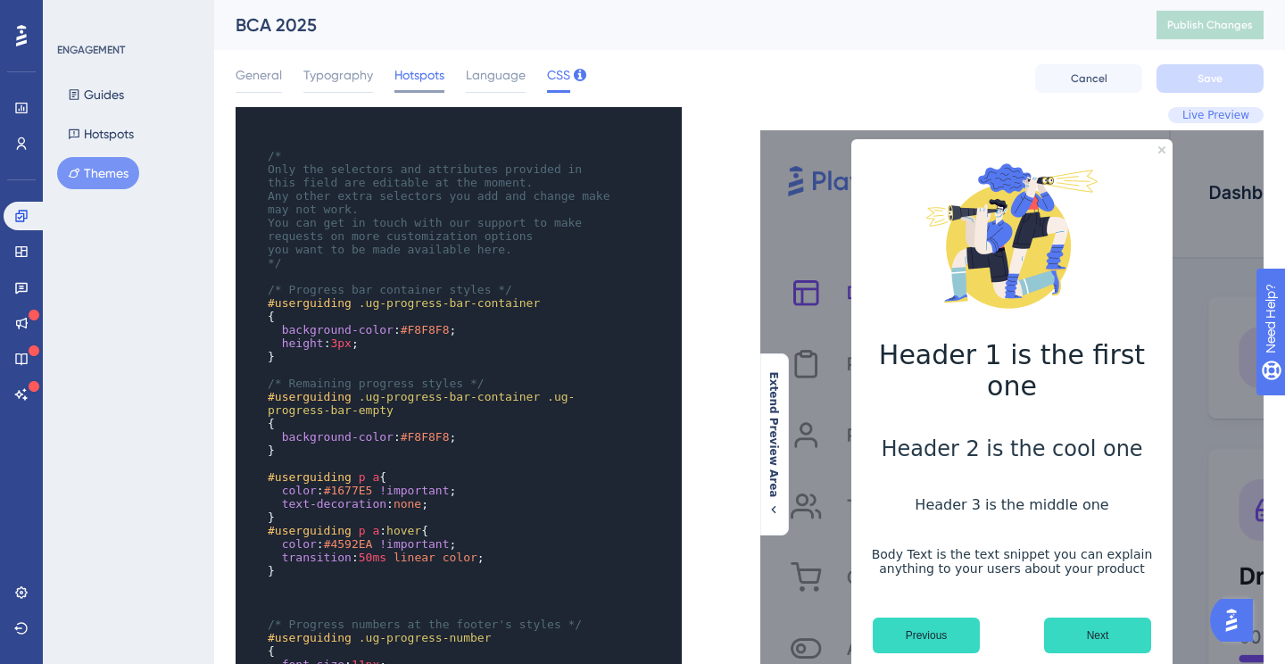
click at [412, 70] on span "Hotspots" at bounding box center [419, 74] width 50 height 21
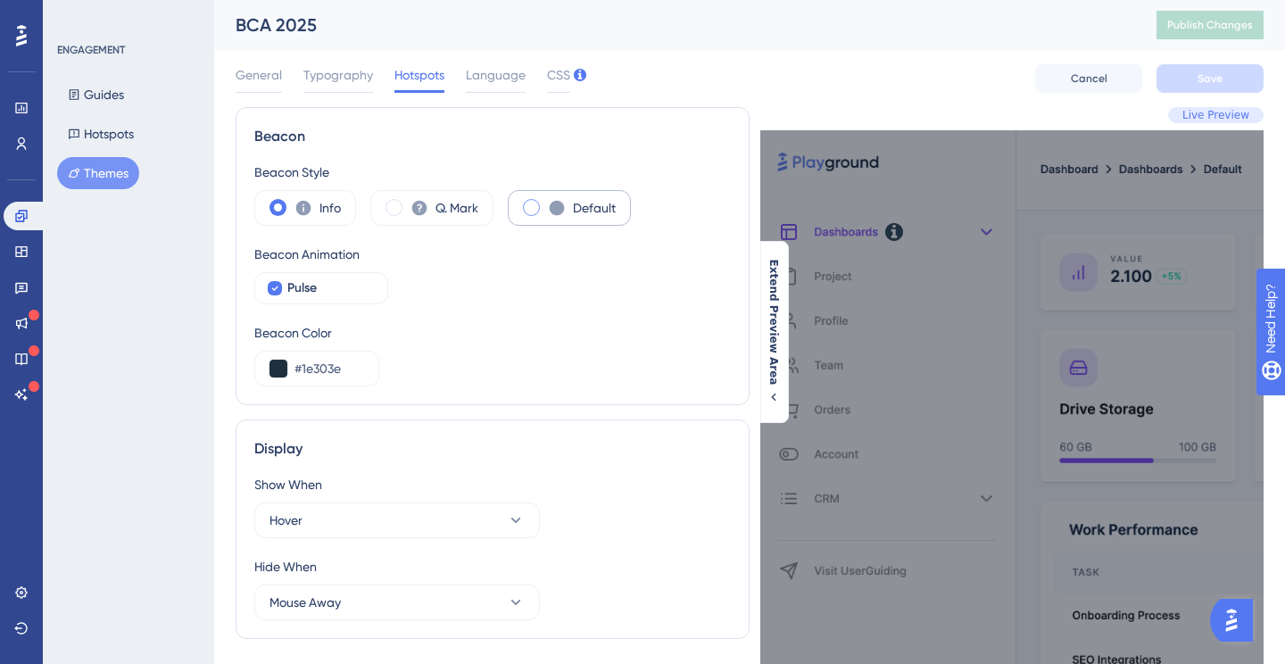
click at [537, 207] on span at bounding box center [531, 207] width 17 height 17
click at [545, 202] on input "radio" at bounding box center [545, 202] width 0 height 0
click at [100, 128] on button "Hotspots" at bounding box center [100, 134] width 87 height 32
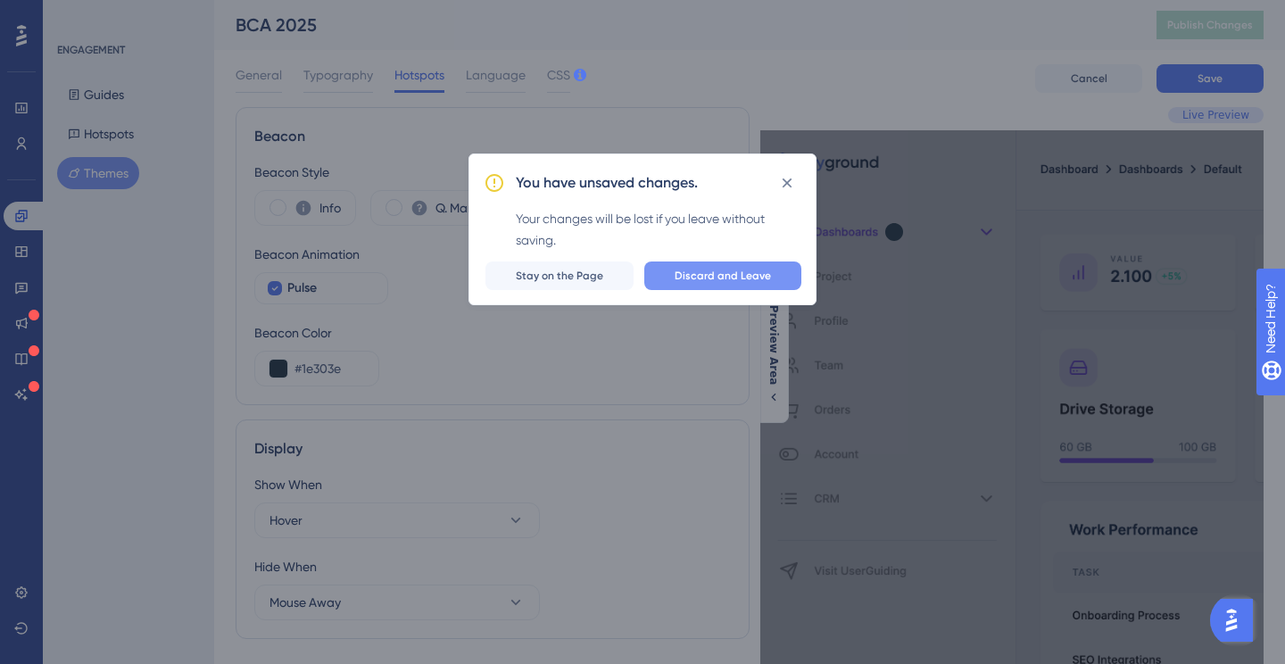
click at [704, 278] on span "Discard and Leave" at bounding box center [723, 276] width 96 height 14
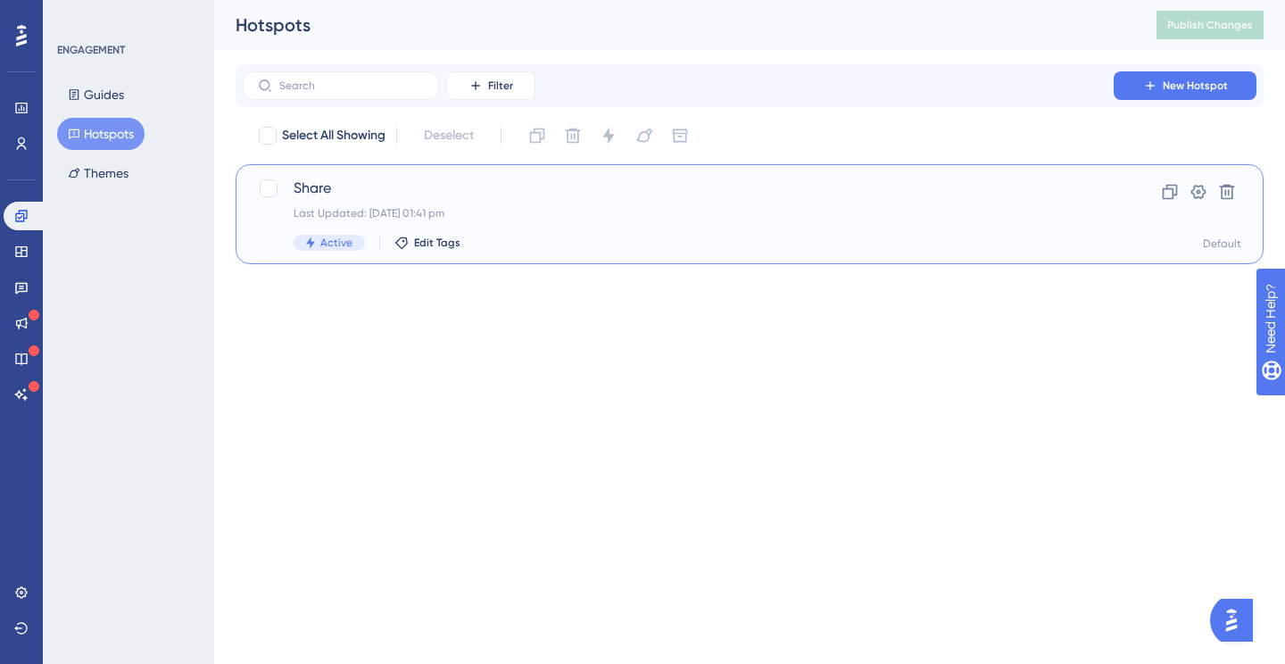
click at [548, 220] on div "Last Updated: [DATE] 01:41 pm" at bounding box center [678, 213] width 769 height 14
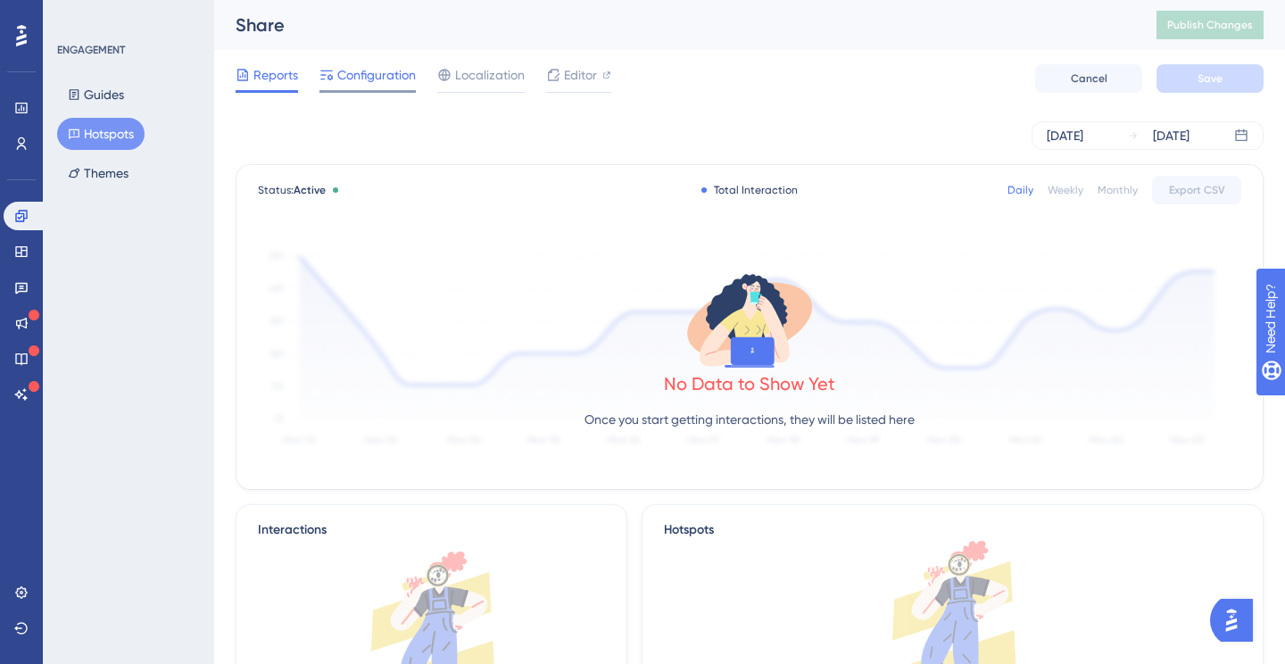
click at [361, 64] on span "Configuration" at bounding box center [376, 74] width 79 height 21
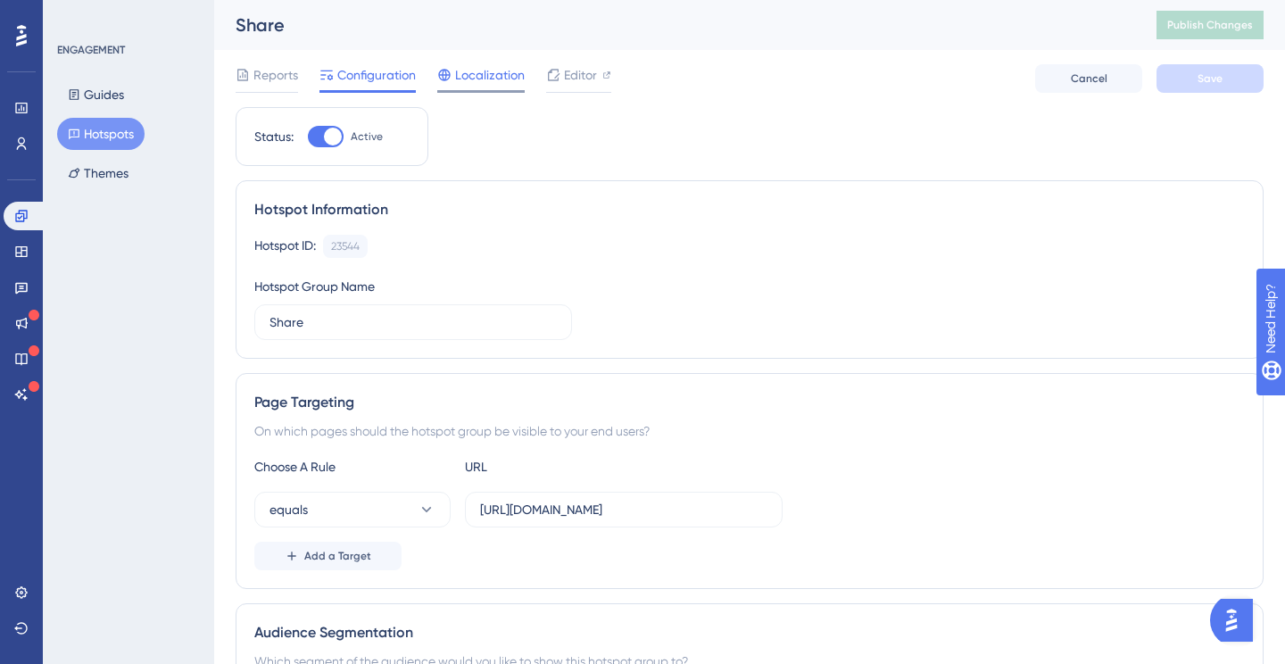
click at [468, 76] on span "Localization" at bounding box center [490, 74] width 70 height 21
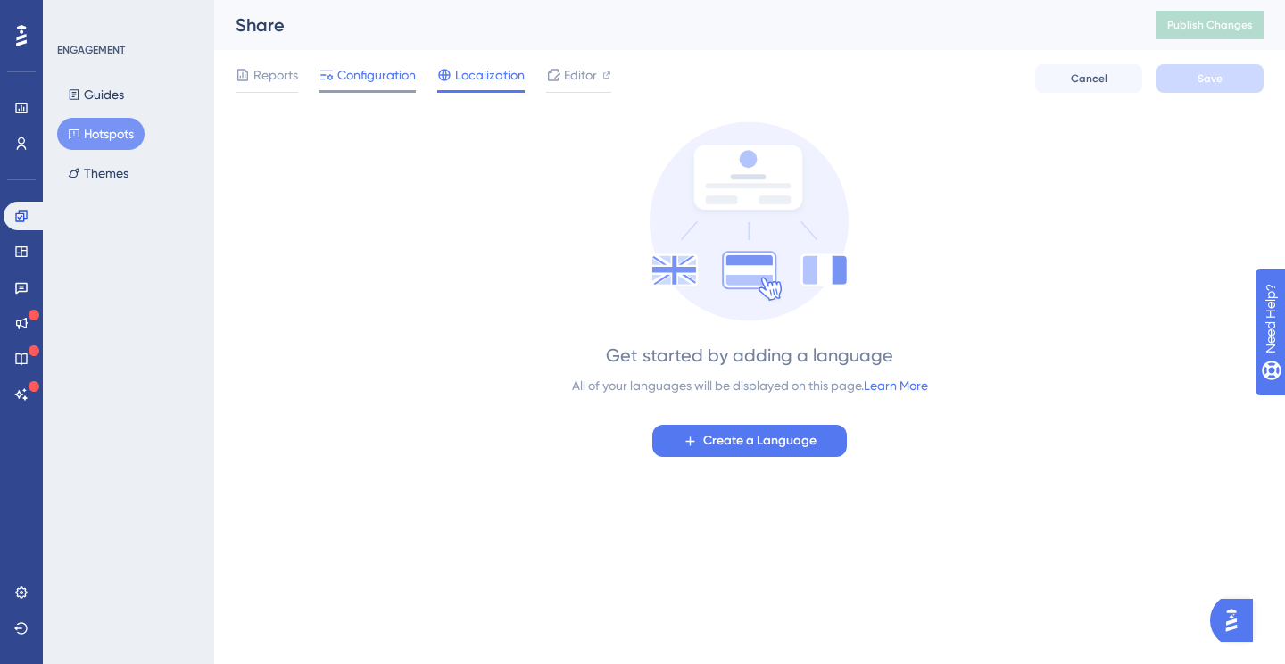
click at [390, 80] on span "Configuration" at bounding box center [376, 74] width 79 height 21
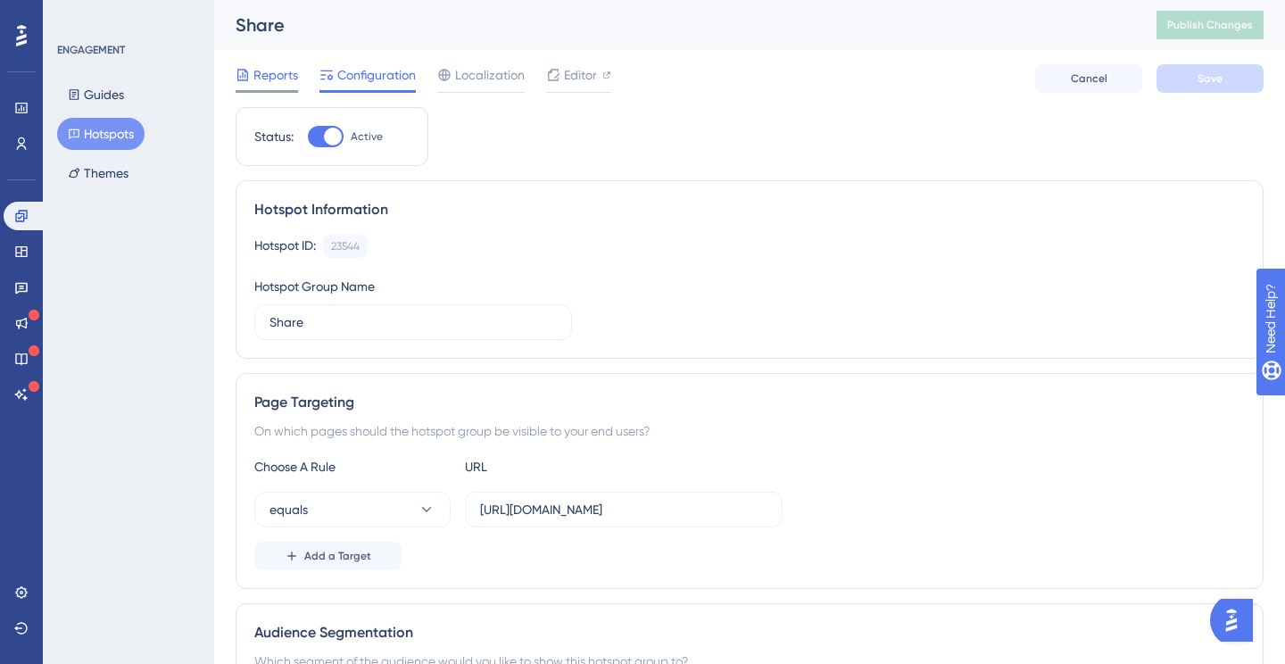
click at [281, 76] on span "Reports" at bounding box center [275, 74] width 45 height 21
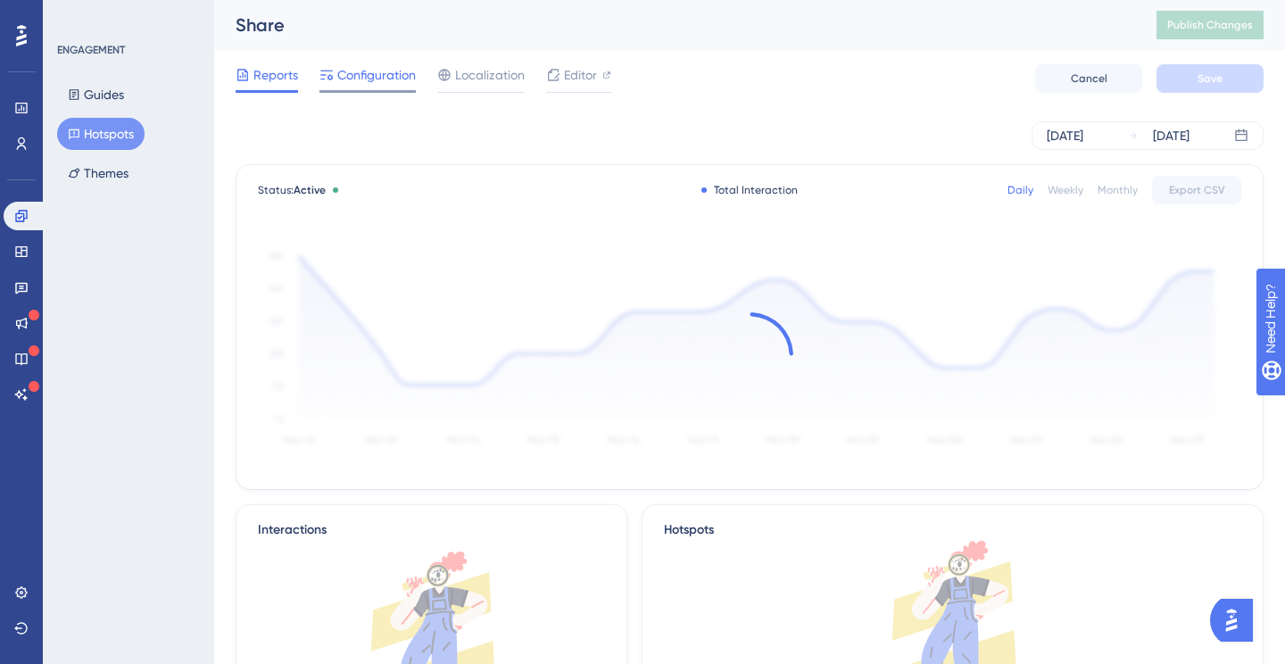
click at [377, 70] on span "Configuration" at bounding box center [376, 74] width 79 height 21
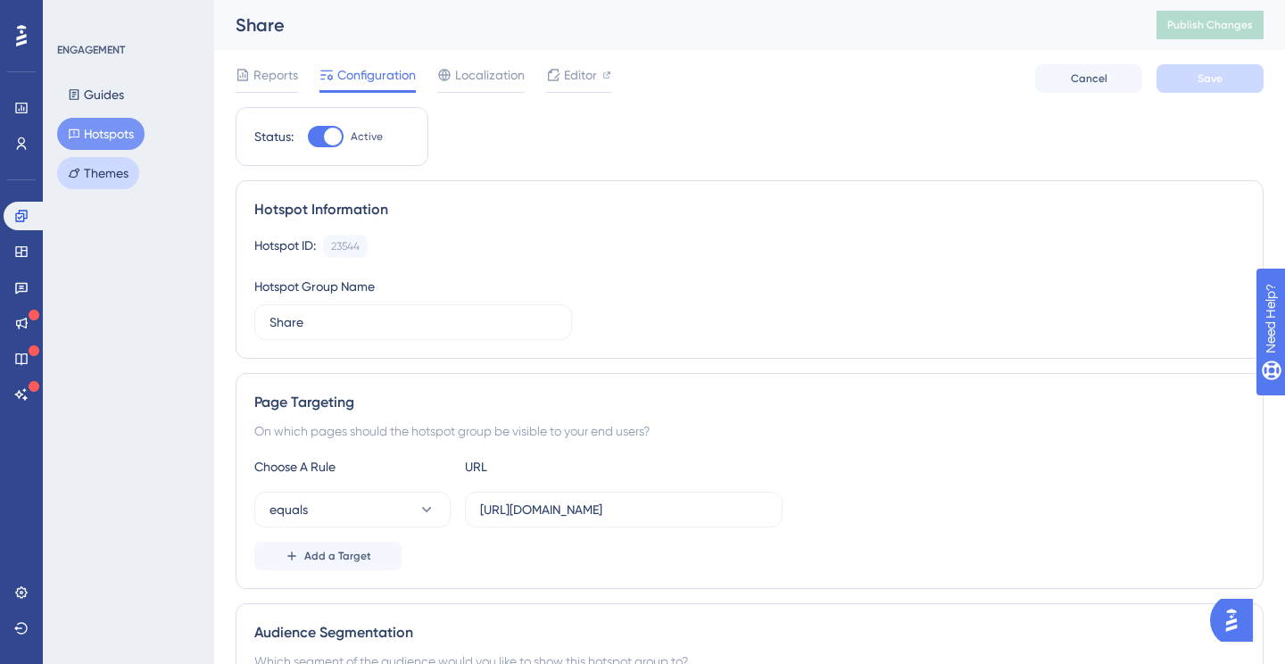
click at [104, 160] on button "Themes" at bounding box center [98, 173] width 82 height 32
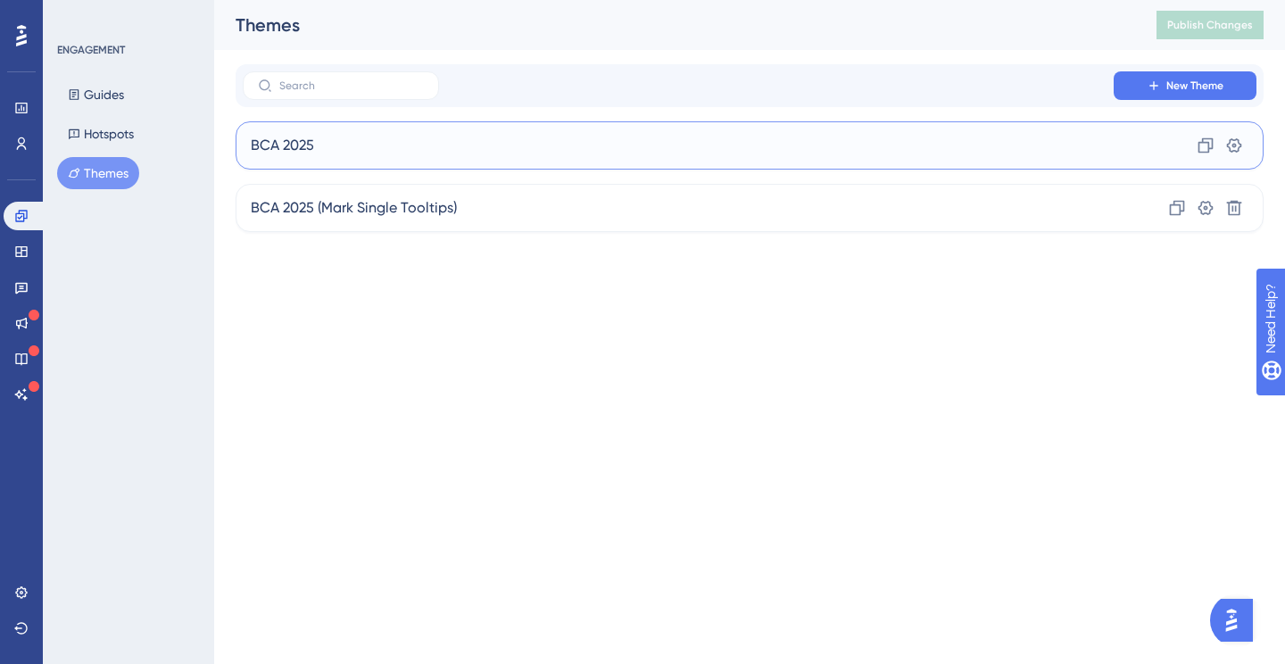
click at [353, 146] on div "BCA 2025 Clone Settings" at bounding box center [750, 145] width 1028 height 48
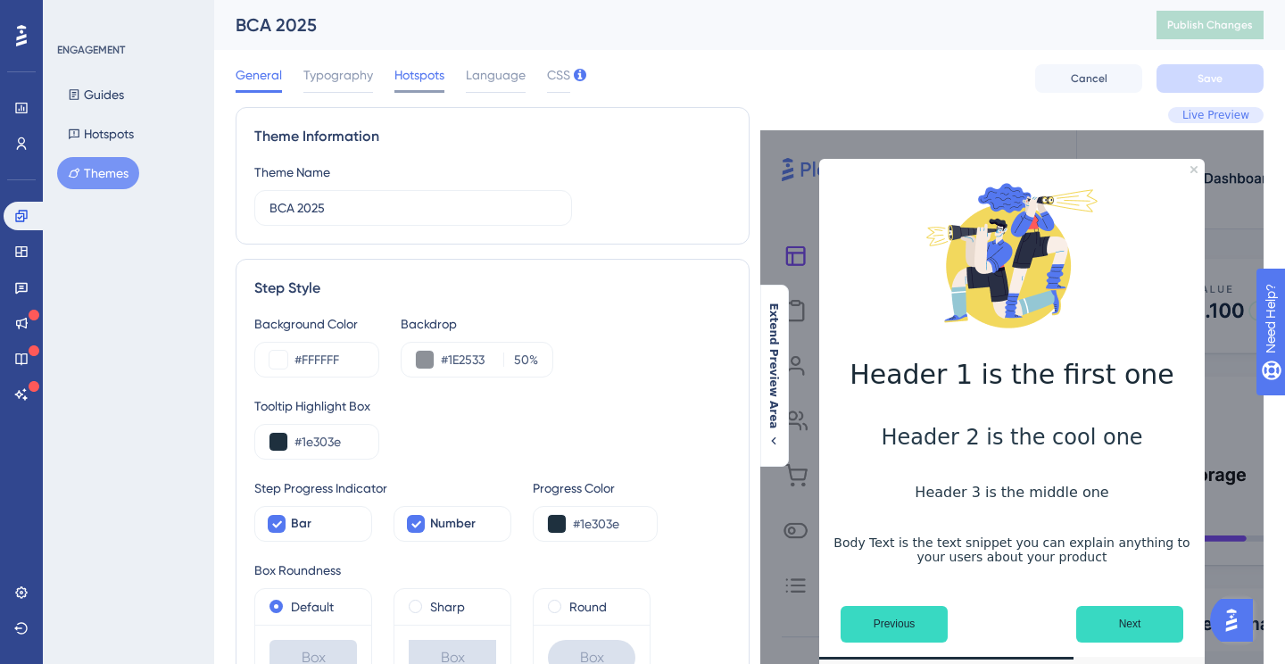
click at [417, 65] on span "Hotspots" at bounding box center [419, 74] width 50 height 21
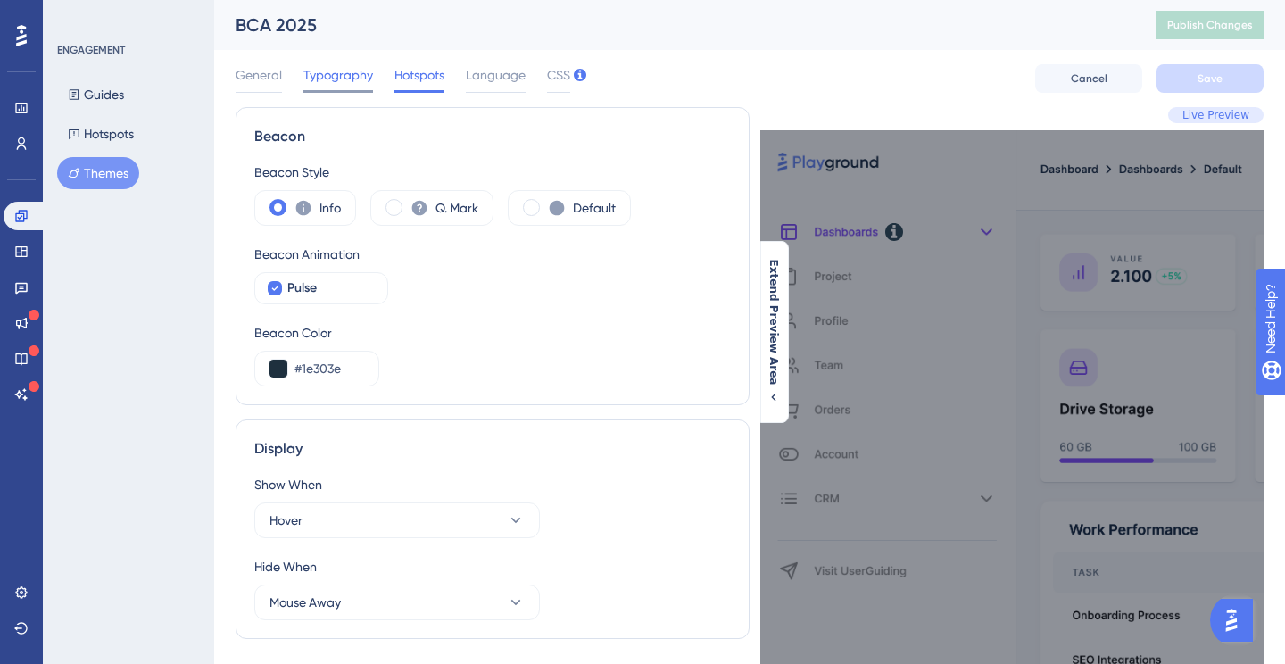
click at [336, 78] on span "Typography" at bounding box center [338, 74] width 70 height 21
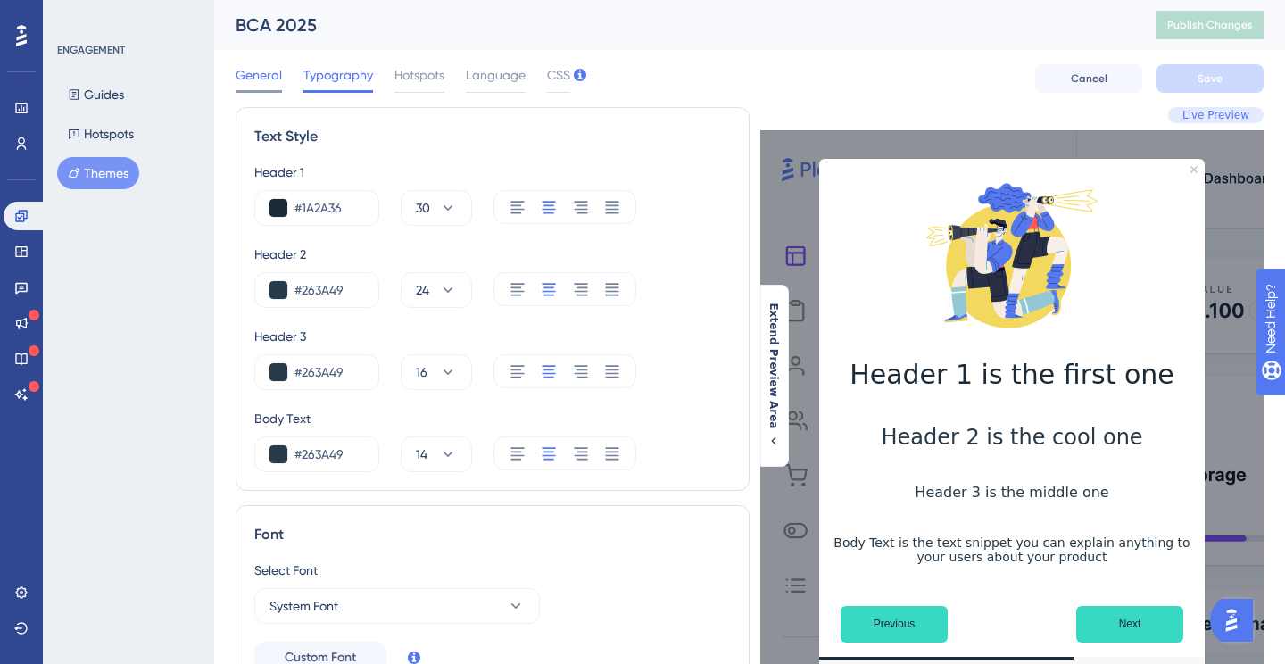
click at [253, 74] on span "General" at bounding box center [259, 74] width 46 height 21
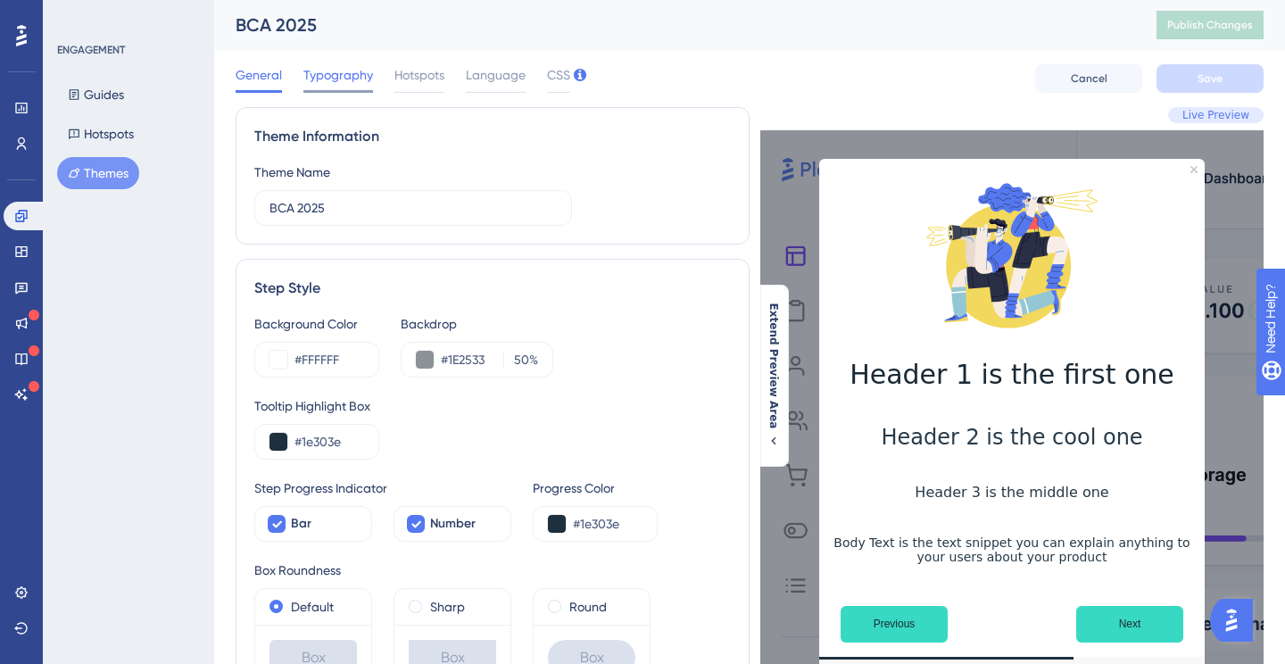
click at [347, 76] on span "Typography" at bounding box center [338, 74] width 70 height 21
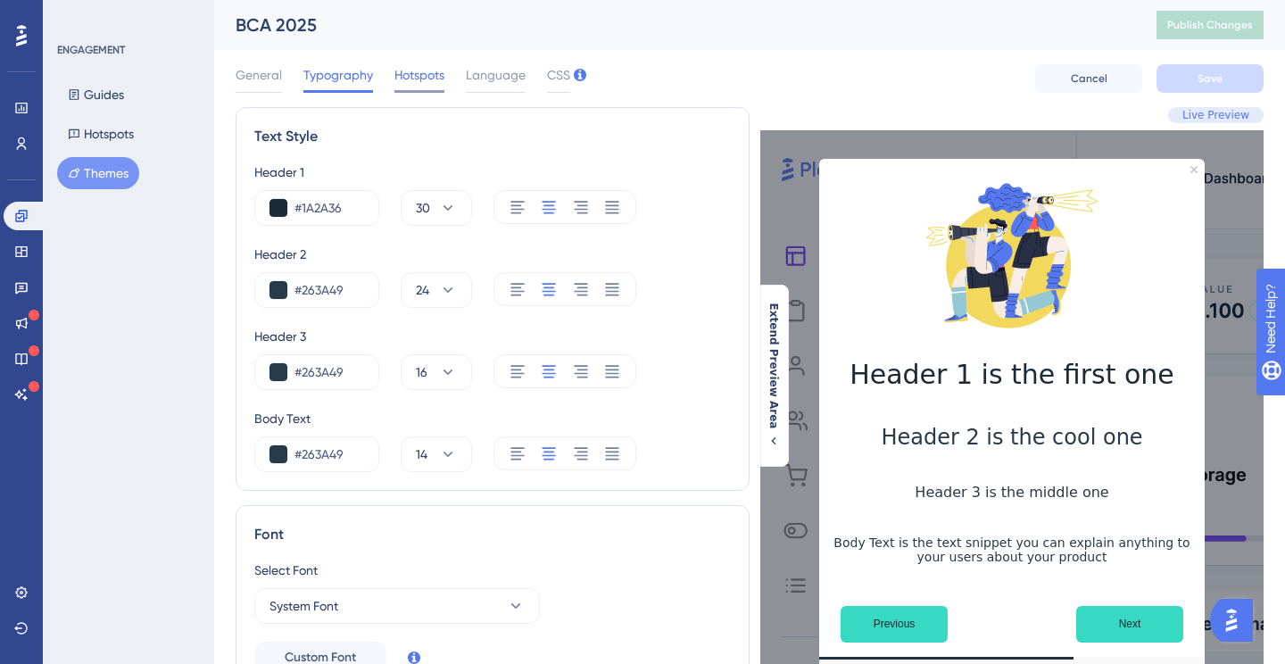
click at [403, 81] on span "Hotspots" at bounding box center [419, 74] width 50 height 21
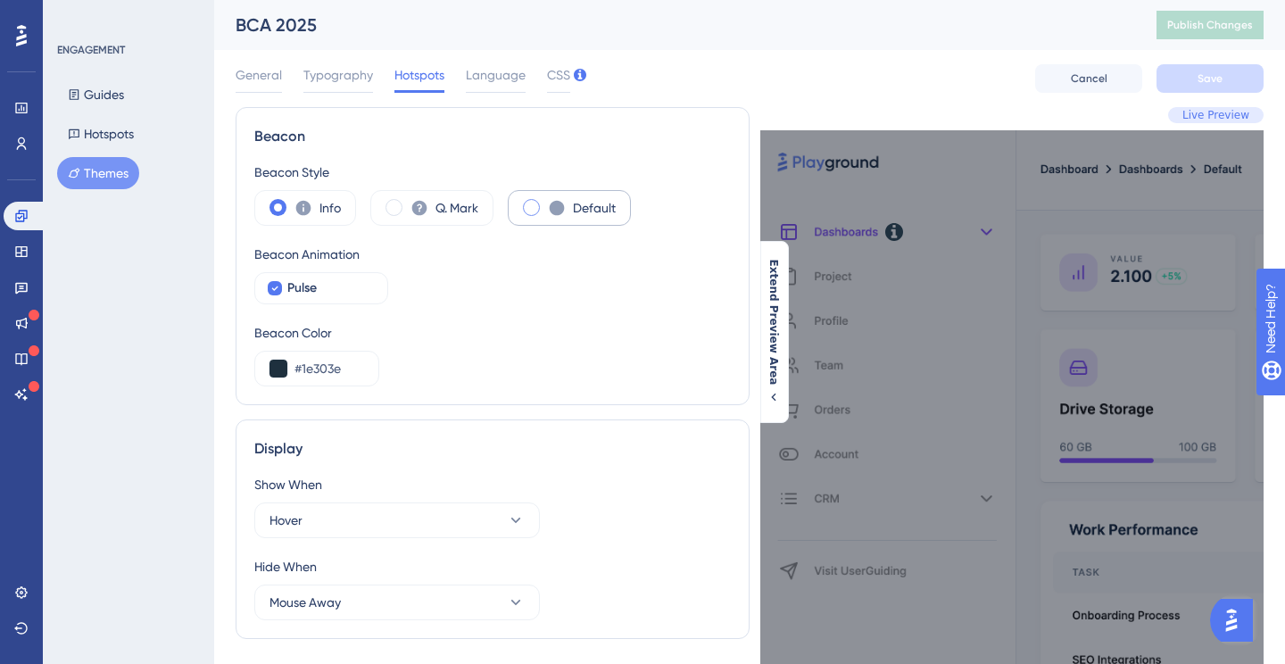
click at [525, 209] on span at bounding box center [531, 207] width 17 height 17
click at [545, 202] on input "radio" at bounding box center [545, 202] width 0 height 0
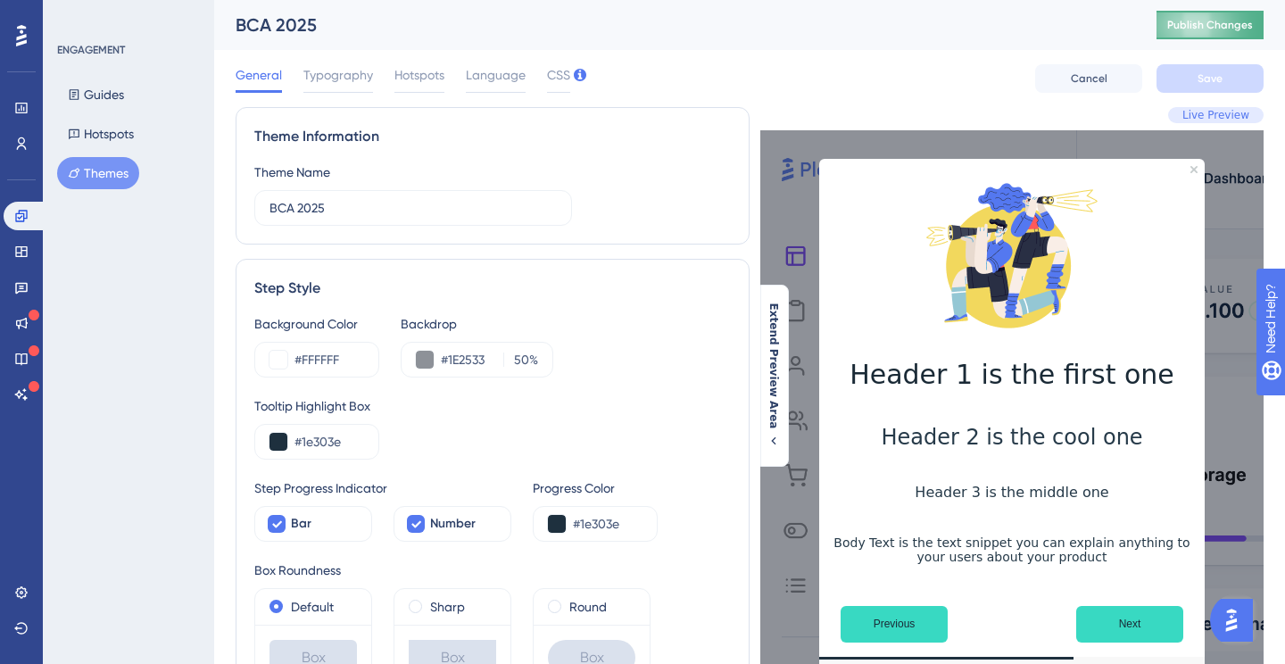
click at [1173, 21] on span "Publish Changes" at bounding box center [1210, 25] width 86 height 14
click at [405, 67] on span "Hotspots" at bounding box center [419, 74] width 50 height 21
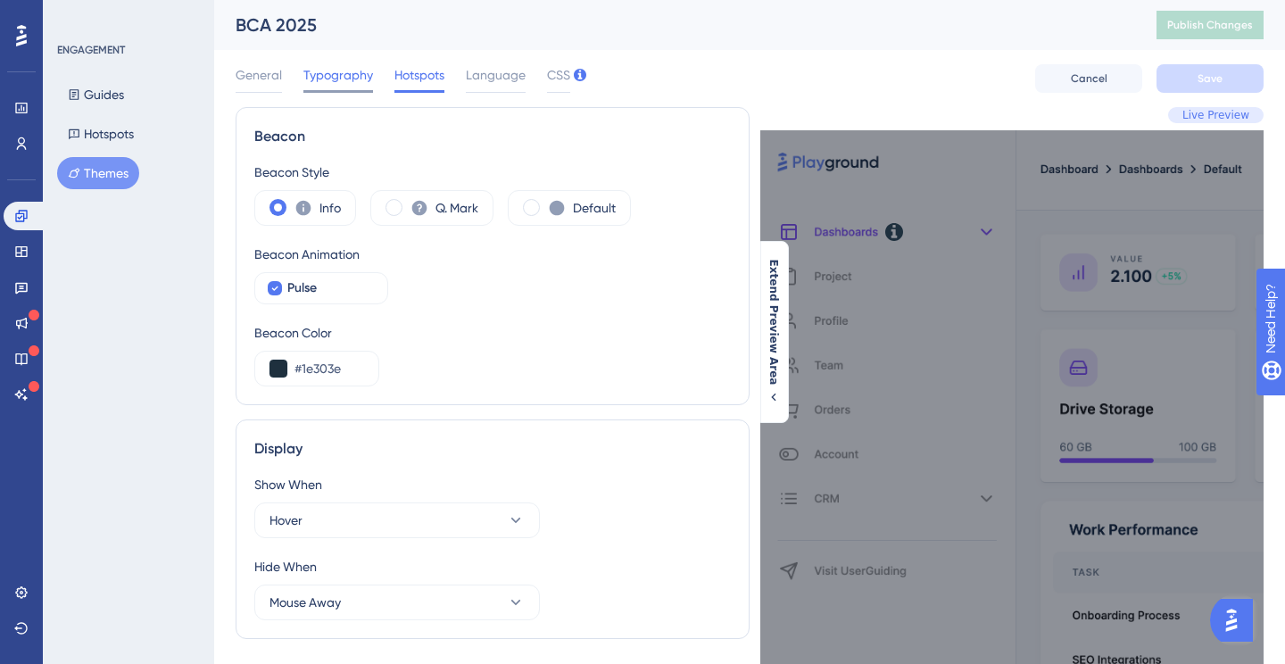
click at [356, 70] on span "Typography" at bounding box center [338, 74] width 70 height 21
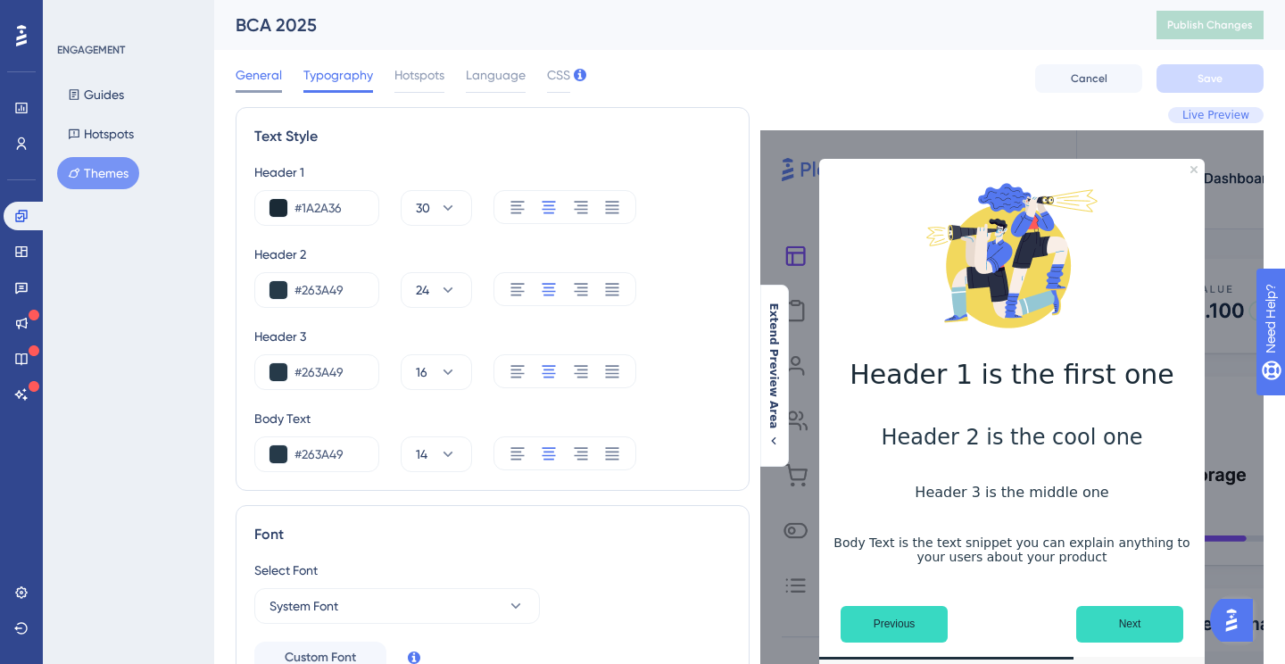
click at [272, 88] on div "General" at bounding box center [259, 78] width 46 height 29
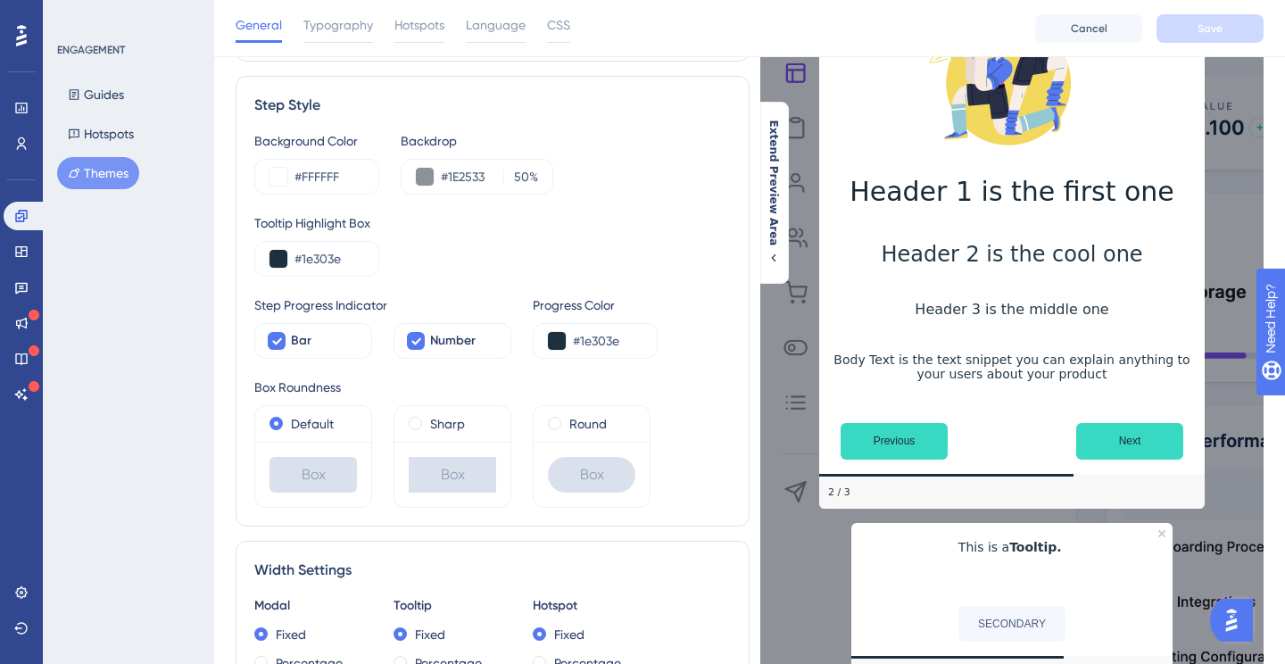
scroll to position [197, 0]
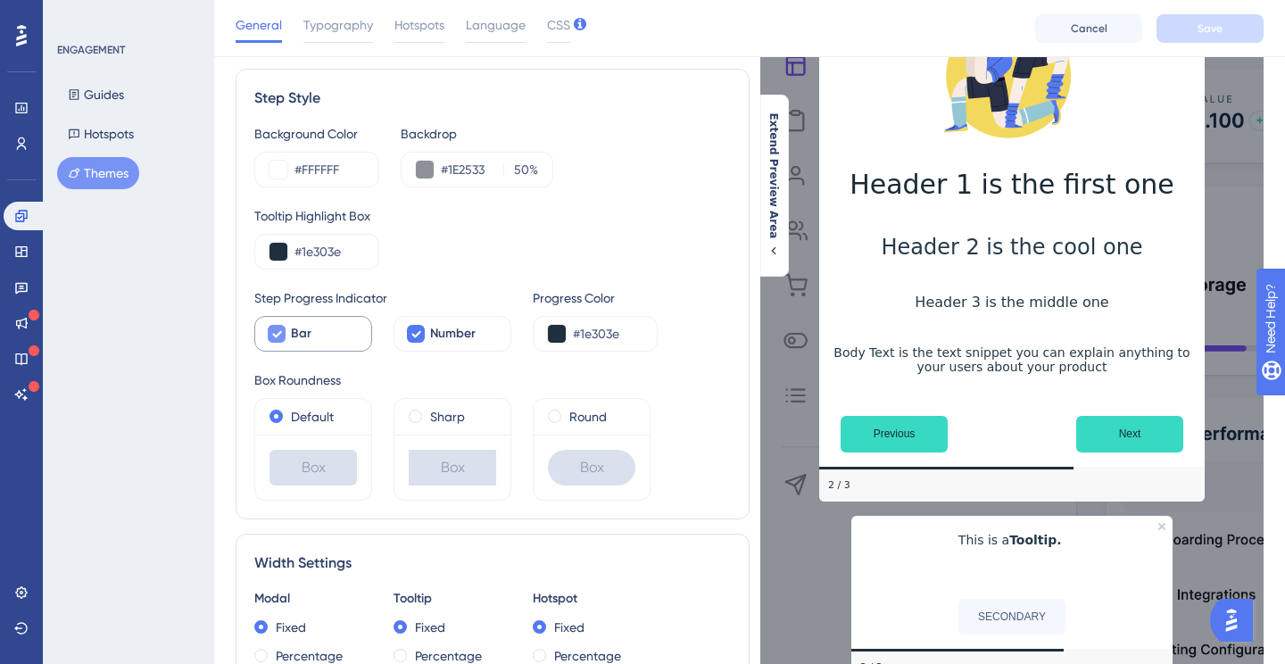
click at [315, 330] on div "Bar" at bounding box center [324, 333] width 66 height 21
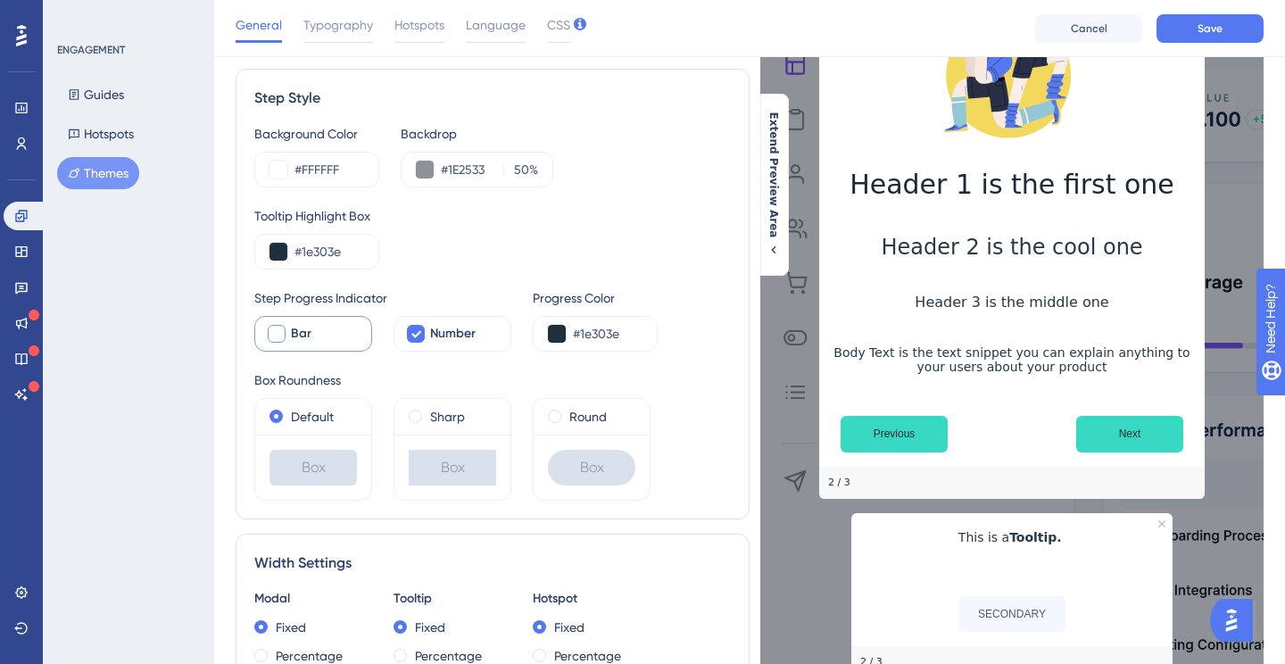
click at [312, 332] on div "Bar" at bounding box center [324, 333] width 66 height 21
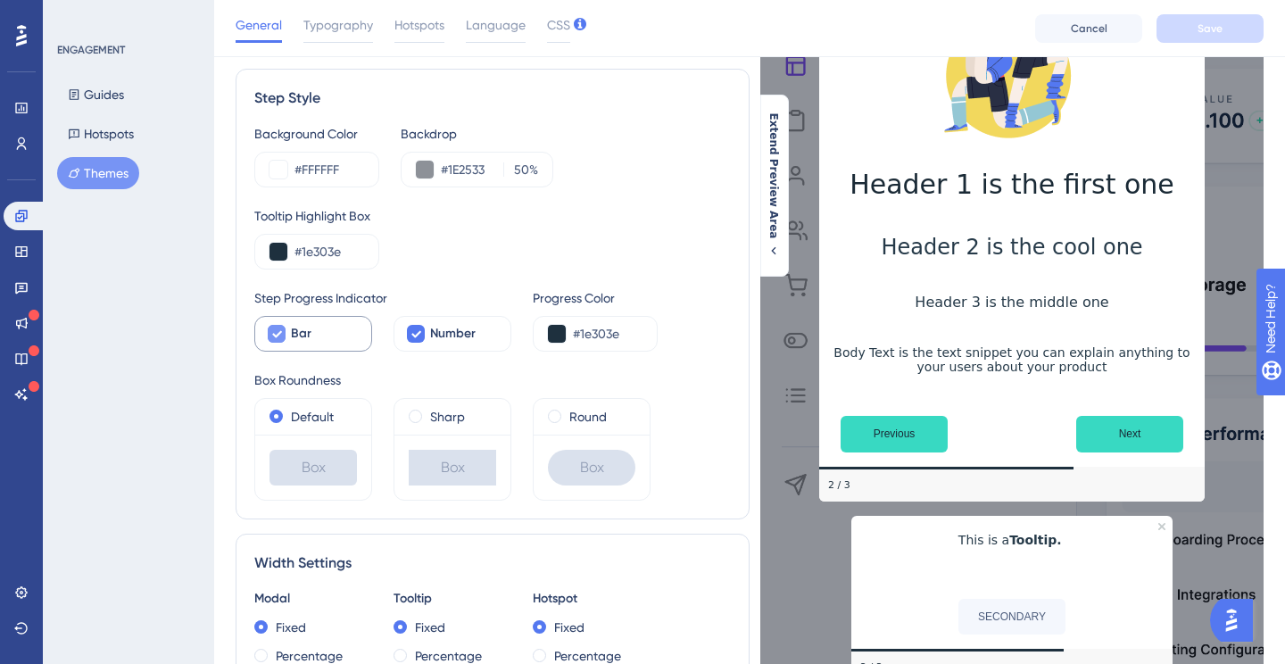
click at [312, 332] on div "Bar" at bounding box center [324, 333] width 66 height 21
checkbox input "false"
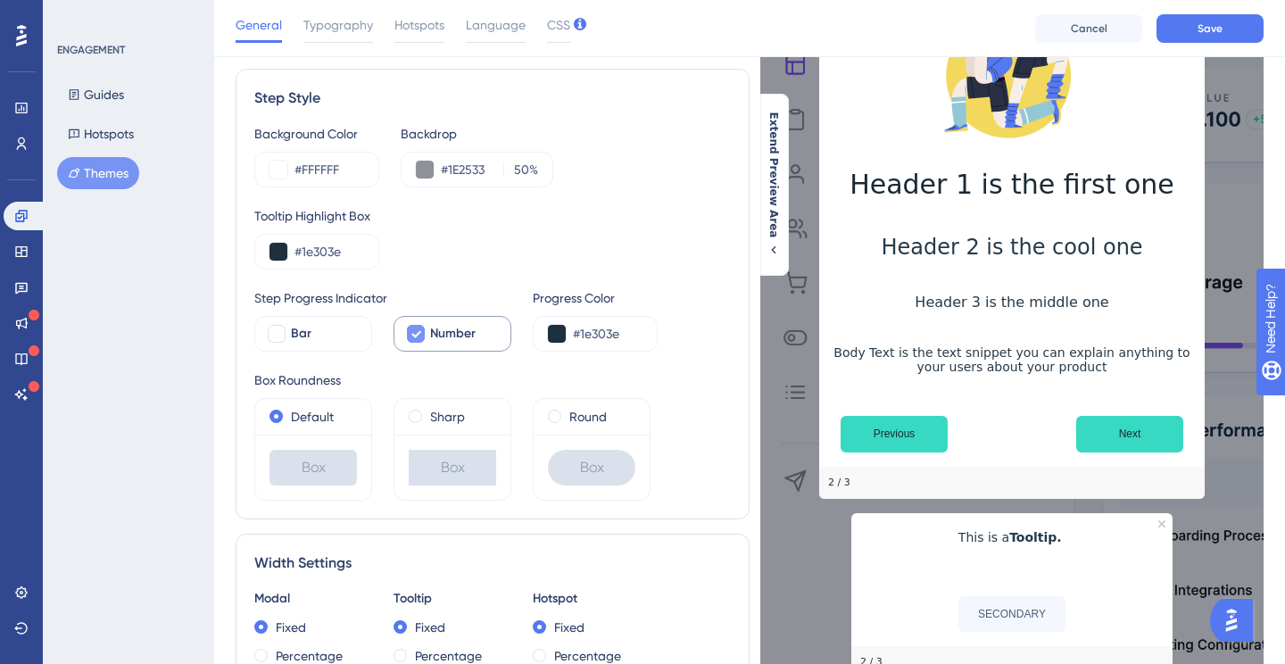
click at [456, 327] on span "Number" at bounding box center [453, 333] width 46 height 21
checkbox input "false"
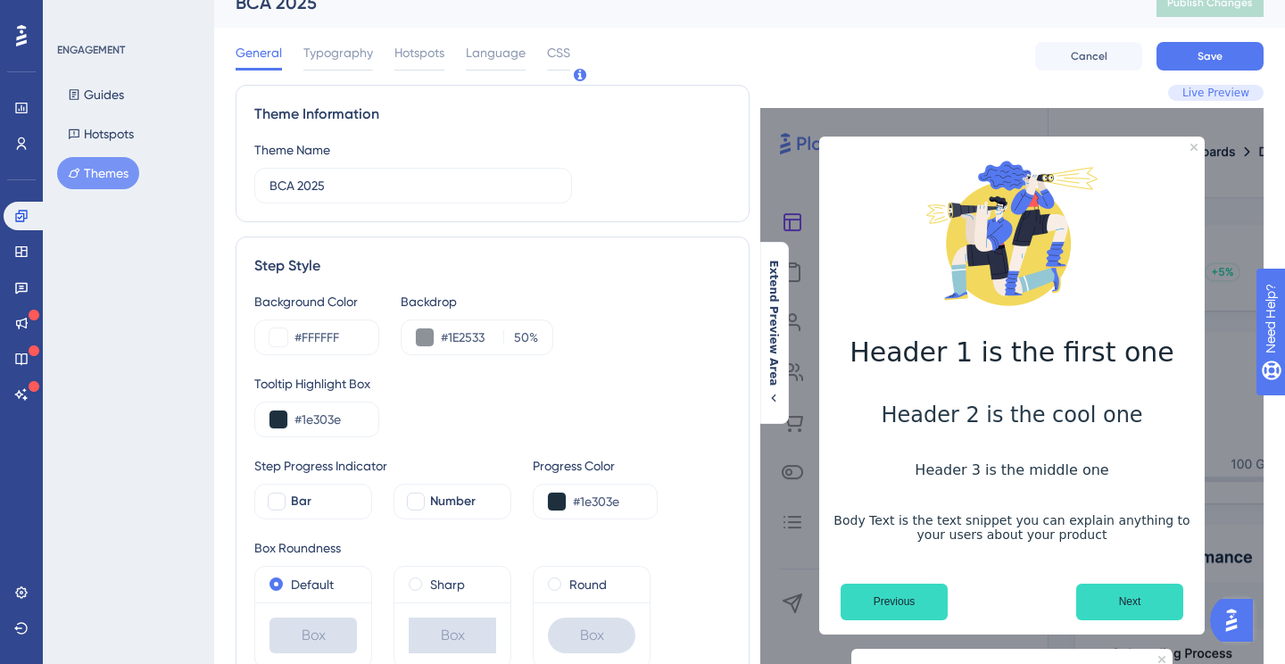
scroll to position [0, 0]
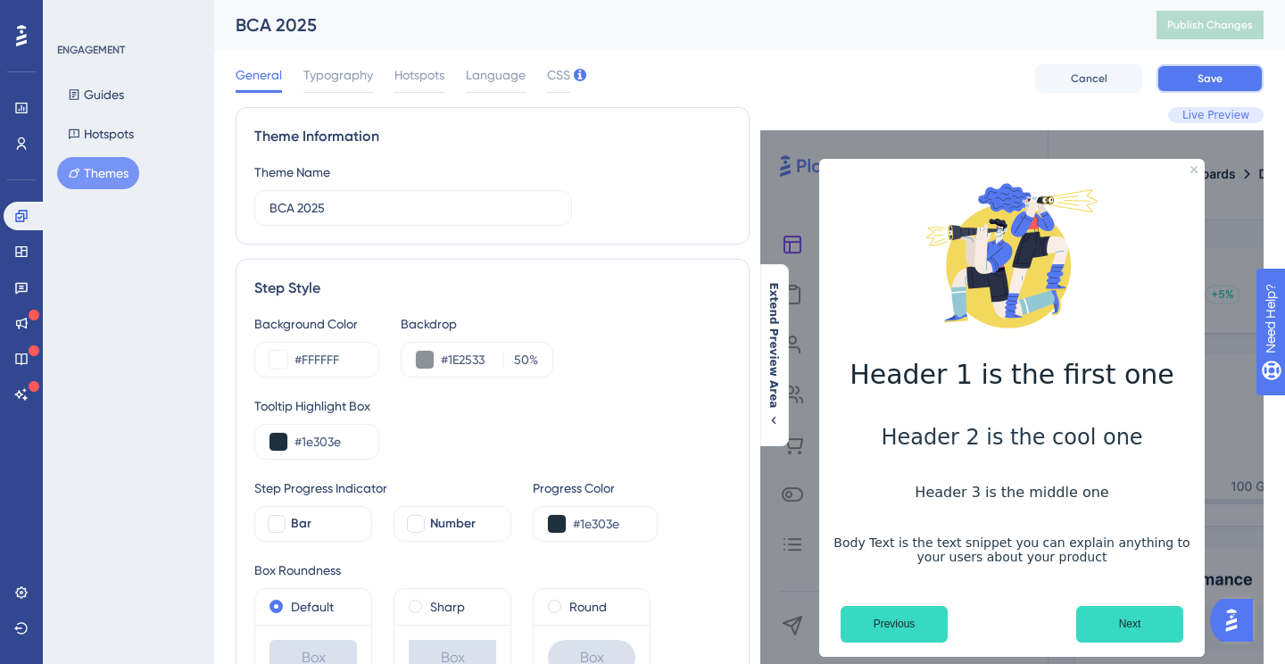
click at [1205, 74] on span "Save" at bounding box center [1210, 78] width 25 height 14
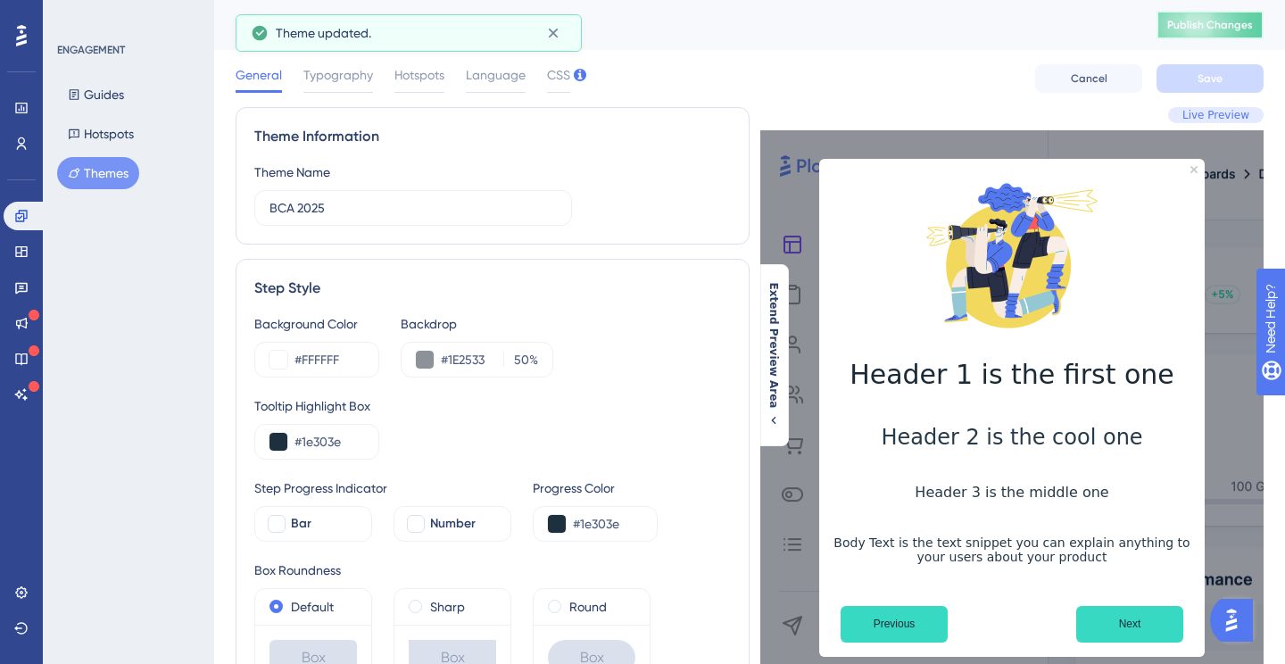
click at [1181, 29] on span "Publish Changes" at bounding box center [1210, 25] width 86 height 14
